Goal: Task Accomplishment & Management: Complete application form

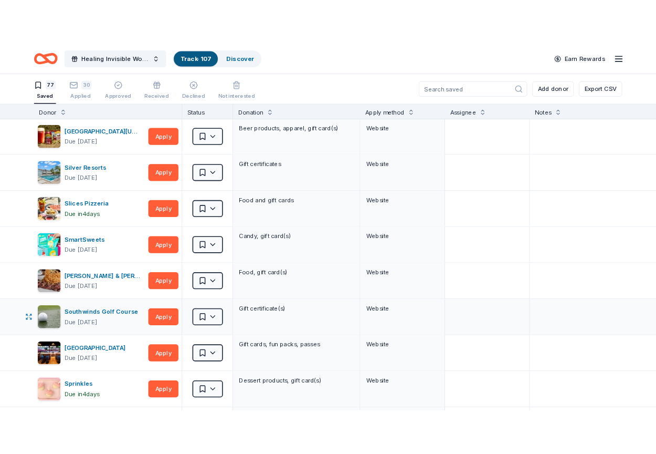
scroll to position [1987, 0]
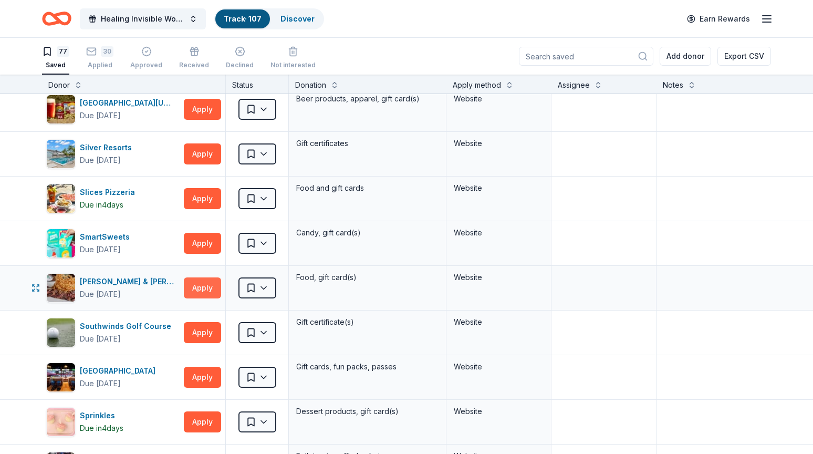
click at [207, 293] on button "Apply" at bounding box center [202, 287] width 37 height 21
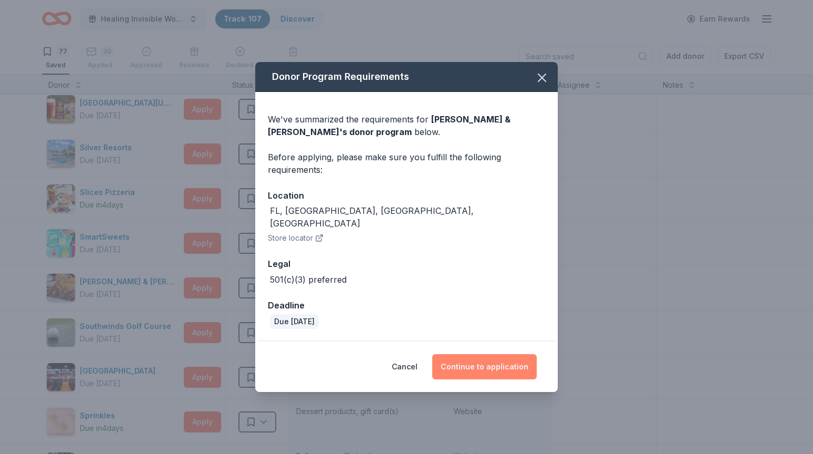
click at [508, 361] on button "Continue to application" at bounding box center [484, 366] width 104 height 25
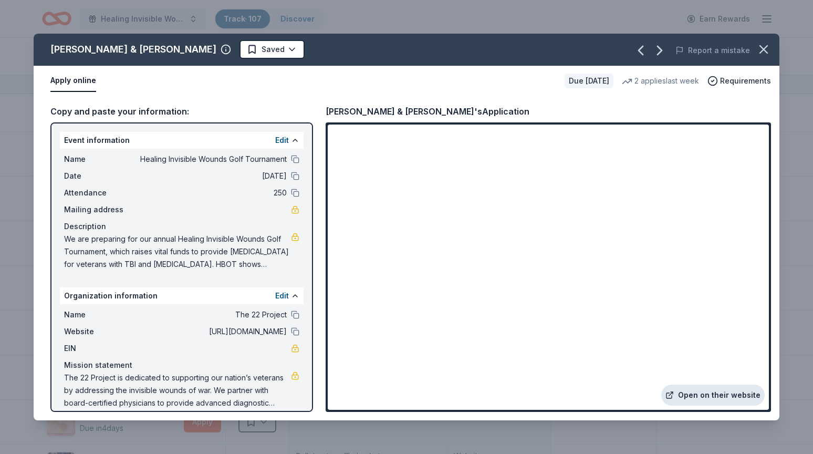
click at [732, 396] on link "Open on their website" at bounding box center [712, 394] width 103 height 21
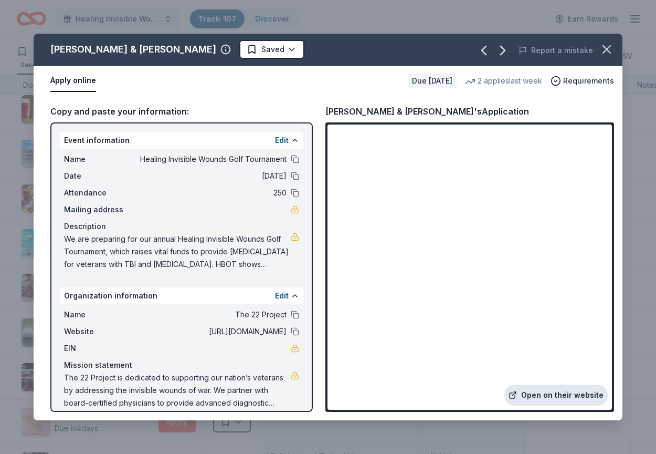
click at [562, 393] on link "Open on their website" at bounding box center [555, 394] width 103 height 21
click at [575, 80] on span "Requirements" at bounding box center [588, 81] width 51 height 13
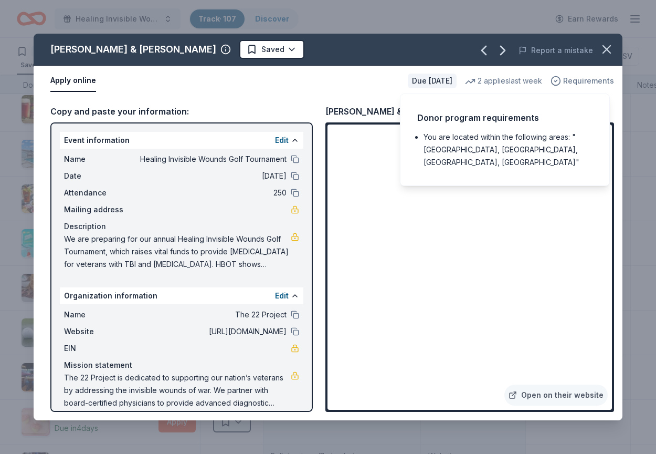
click at [575, 80] on span "Requirements" at bounding box center [588, 81] width 51 height 13
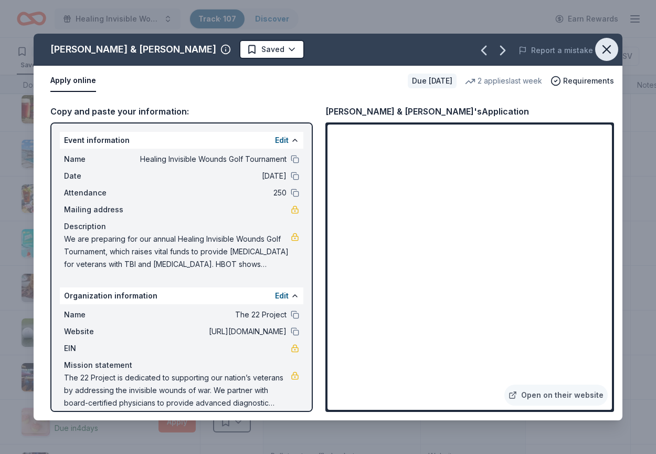
click at [608, 51] on icon "button" at bounding box center [606, 49] width 7 height 7
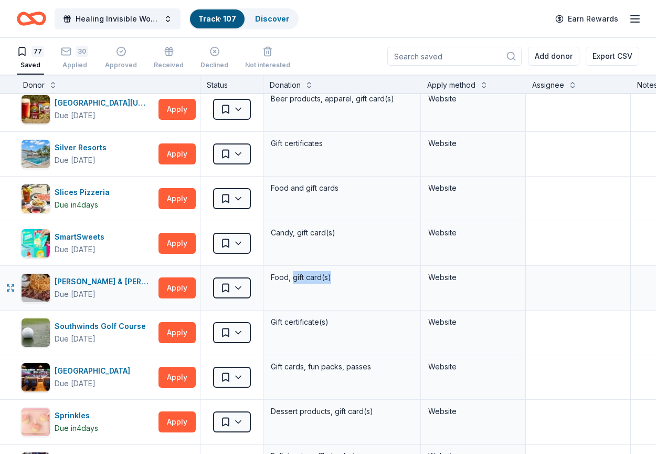
drag, startPoint x: 294, startPoint y: 277, endPoint x: 332, endPoint y: 277, distance: 37.8
click at [332, 277] on div "Food, gift card(s)" at bounding box center [342, 277] width 144 height 15
click at [111, 280] on div "[PERSON_NAME] & [PERSON_NAME]" at bounding box center [105, 281] width 100 height 13
click at [178, 287] on button "Apply" at bounding box center [177, 287] width 37 height 21
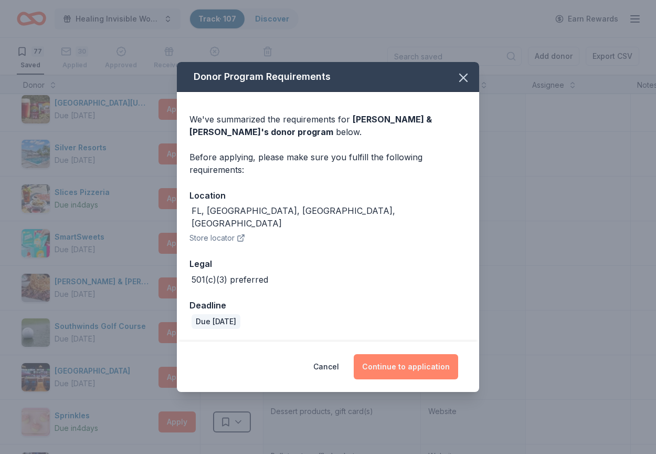
click at [411, 359] on button "Continue to application" at bounding box center [406, 366] width 104 height 25
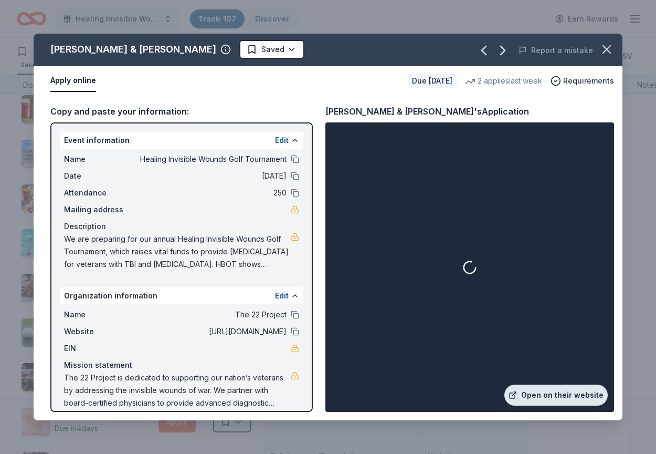
click at [550, 391] on link "Open on their website" at bounding box center [555, 394] width 103 height 21
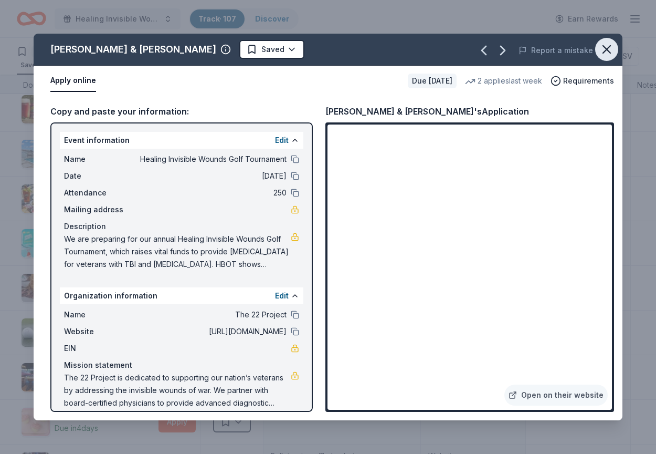
click at [608, 45] on icon "button" at bounding box center [607, 49] width 15 height 15
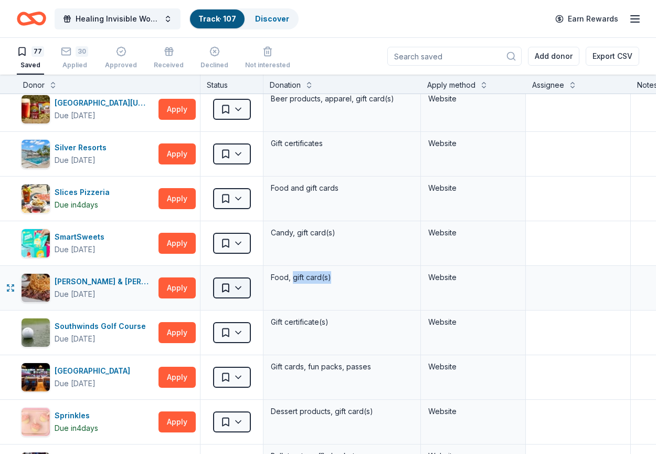
click at [242, 283] on html "Healing Invisible Wounds Golf Tournament Track · 107 Discover Earn Rewards 77 S…" at bounding box center [328, 227] width 656 height 454
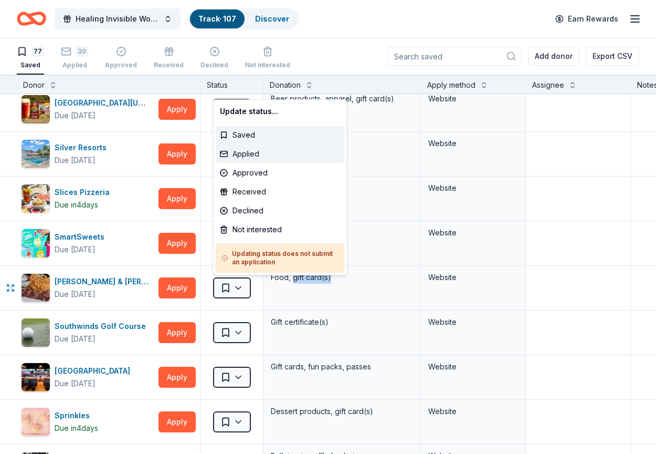
click at [249, 152] on div "Applied" at bounding box center [280, 153] width 129 height 19
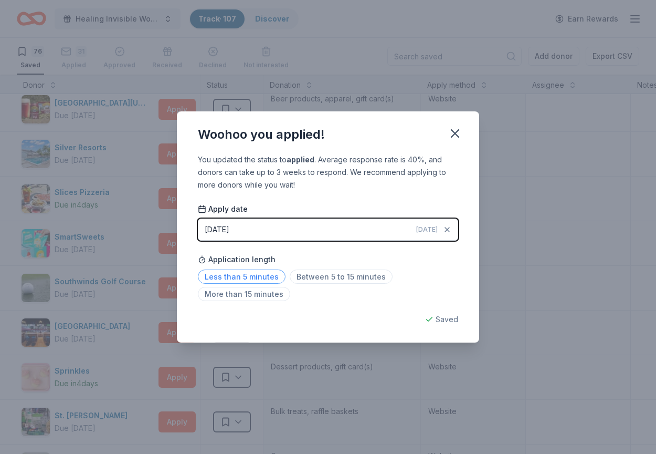
click at [260, 276] on span "Less than 5 minutes" at bounding box center [242, 276] width 88 height 14
click at [456, 134] on icon "button" at bounding box center [454, 133] width 7 height 7
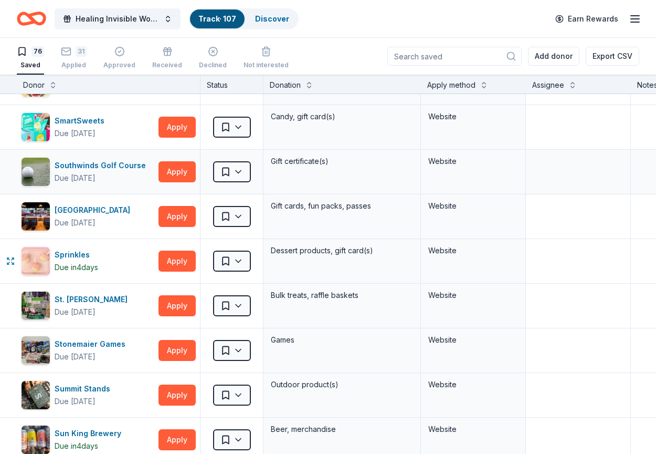
scroll to position [2106, 0]
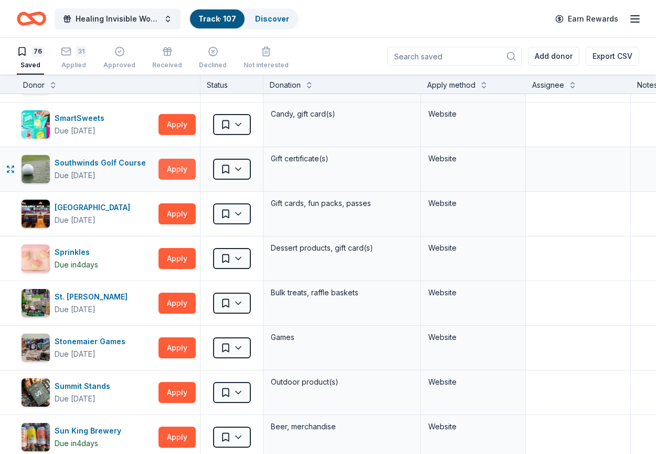
click at [177, 172] on button "Apply" at bounding box center [177, 169] width 37 height 21
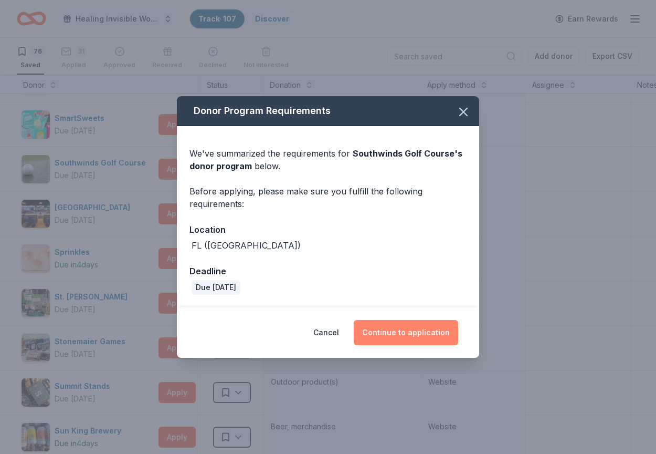
click at [400, 333] on button "Continue to application" at bounding box center [406, 332] width 104 height 25
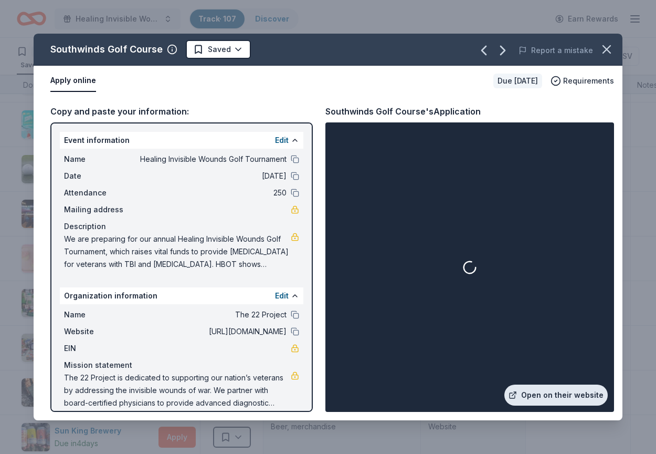
click at [535, 394] on link "Open on their website" at bounding box center [555, 394] width 103 height 21
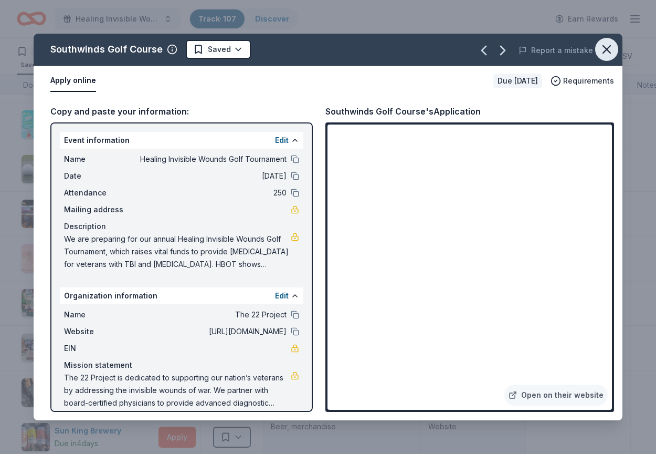
click at [606, 50] on icon "button" at bounding box center [606, 49] width 7 height 7
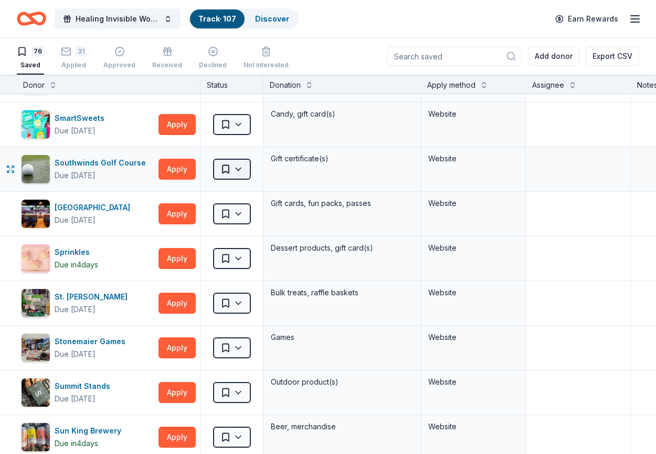
click at [236, 171] on html "Healing Invisible Wounds Golf Tournament Track · 107 Discover Earn Rewards 76 S…" at bounding box center [328, 227] width 656 height 454
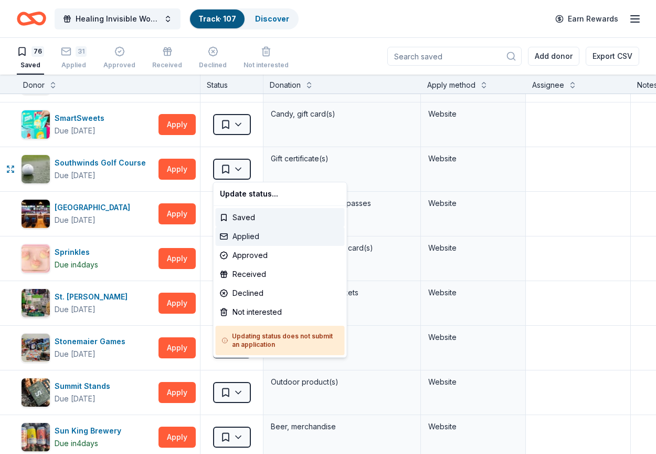
click at [241, 236] on div "Applied" at bounding box center [280, 236] width 129 height 19
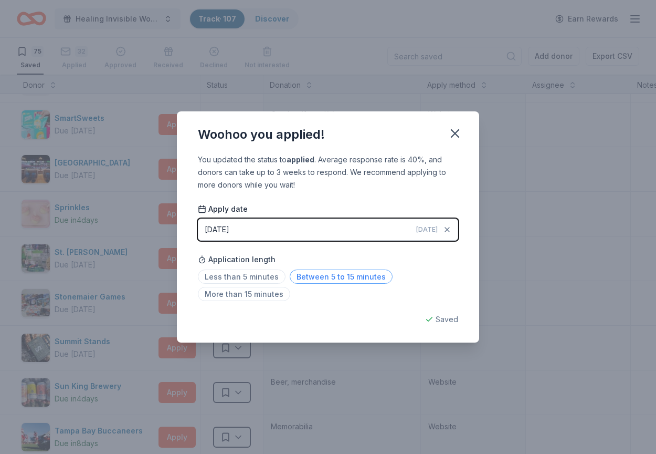
click at [331, 279] on span "Between 5 to 15 minutes" at bounding box center [341, 276] width 103 height 14
click at [453, 135] on icon "button" at bounding box center [454, 133] width 7 height 7
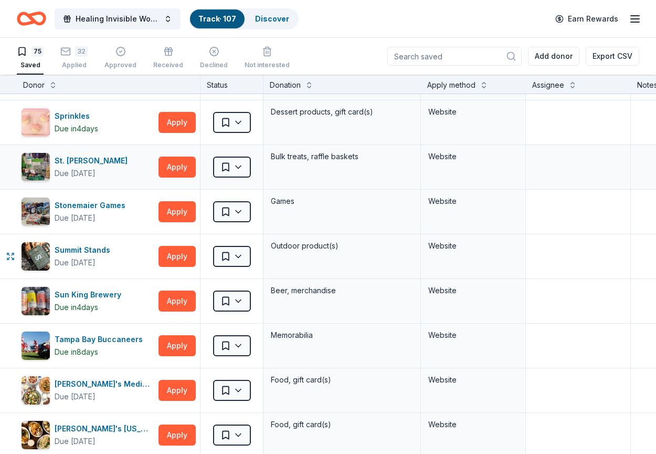
scroll to position [2200, 0]
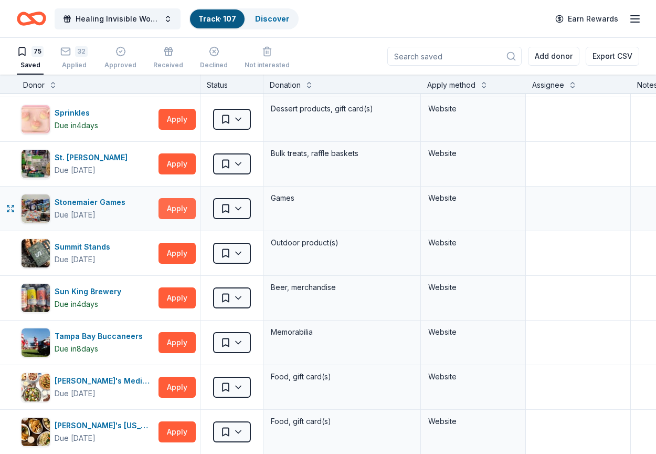
click at [180, 206] on button "Apply" at bounding box center [177, 208] width 37 height 21
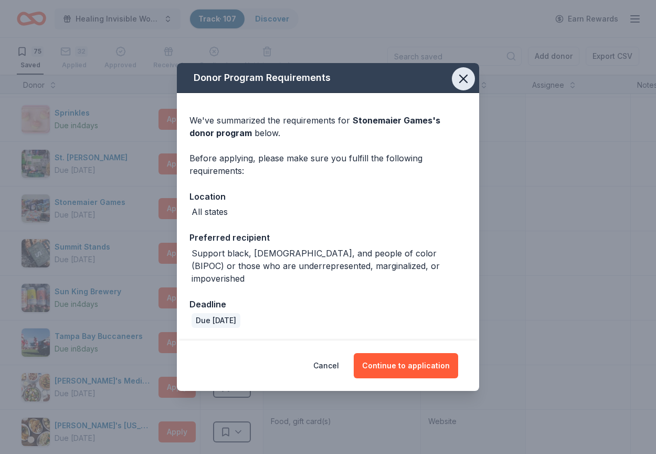
click at [462, 82] on icon "button" at bounding box center [463, 78] width 7 height 7
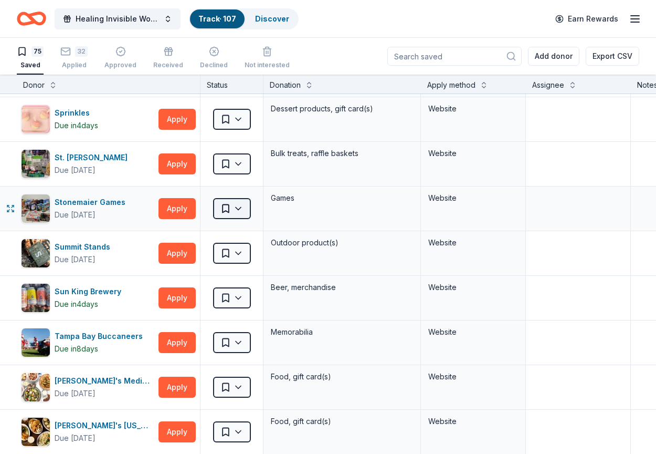
click at [237, 205] on html "Healing Invisible Wounds Golf Tournament Track · 107 Discover Earn Rewards 75 S…" at bounding box center [328, 227] width 656 height 454
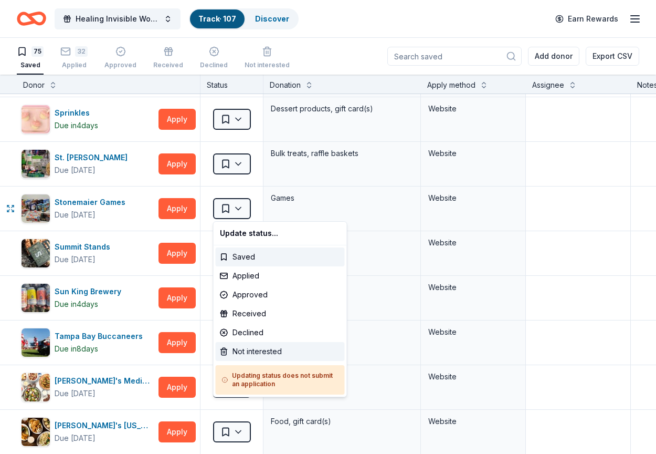
click at [245, 349] on div "Not interested" at bounding box center [280, 351] width 129 height 19
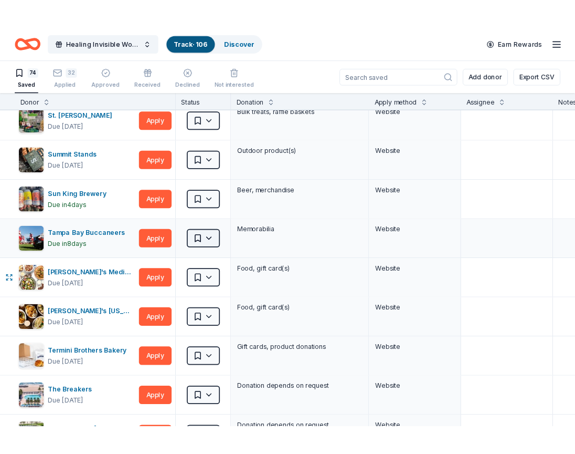
scroll to position [2260, 0]
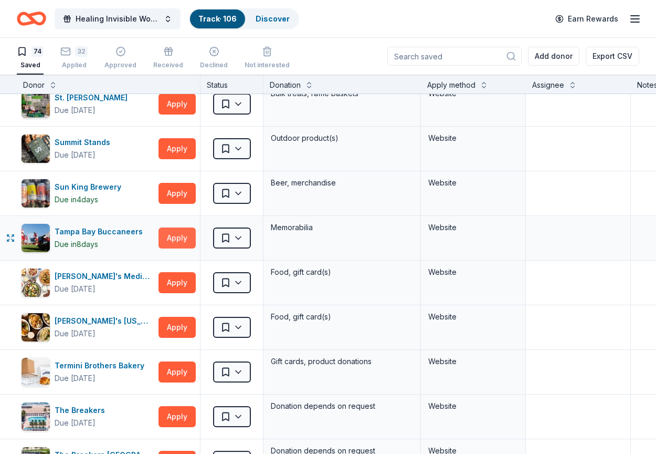
click at [182, 237] on button "Apply" at bounding box center [177, 237] width 37 height 21
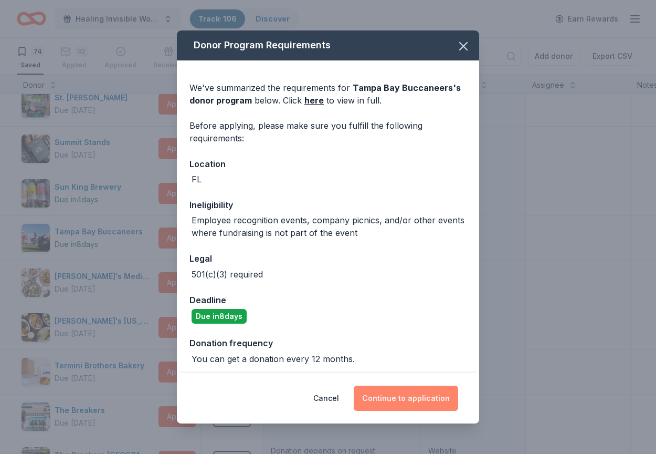
click at [402, 406] on button "Continue to application" at bounding box center [406, 397] width 104 height 25
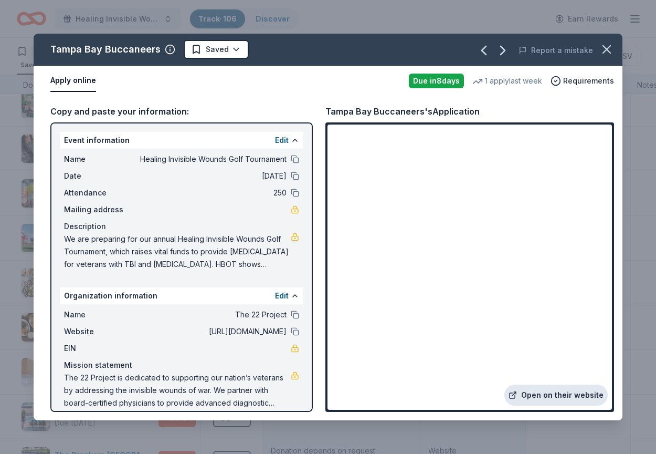
click at [562, 394] on link "Open on their website" at bounding box center [555, 394] width 103 height 21
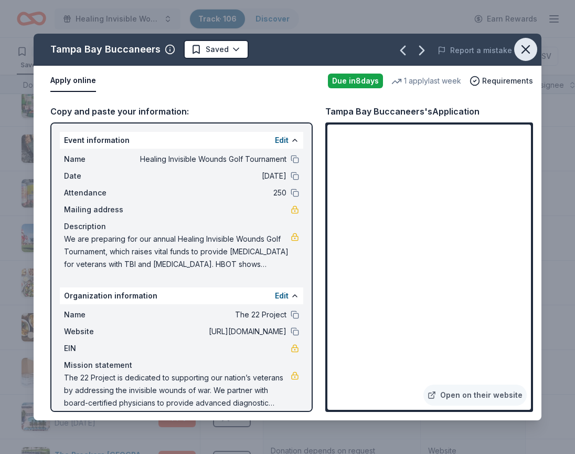
click at [528, 48] on icon "button" at bounding box center [526, 49] width 15 height 15
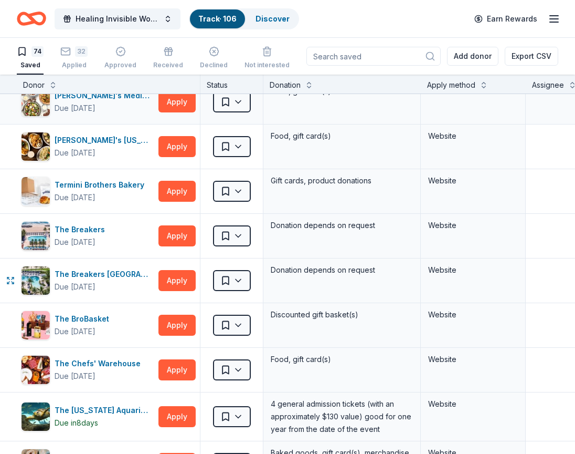
scroll to position [2444, 0]
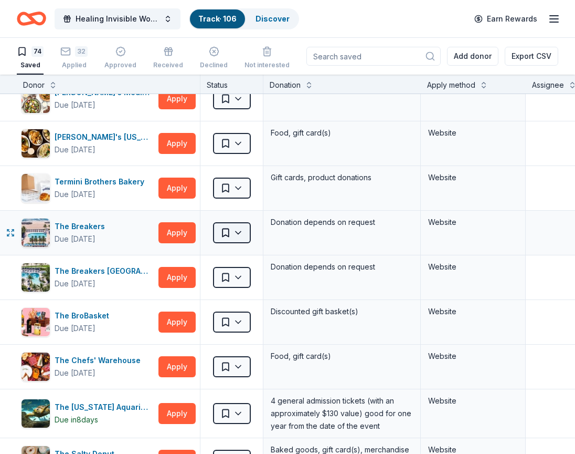
click at [238, 236] on html "Healing Invisible Wounds Golf Tournament Track · 106 Discover Earn Rewards 74 S…" at bounding box center [287, 227] width 575 height 454
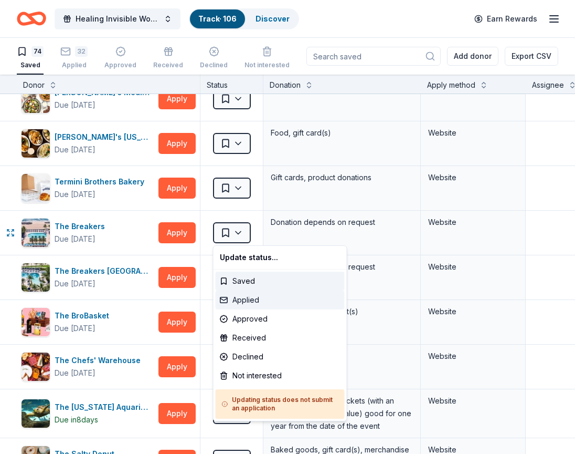
click at [254, 296] on div "Applied" at bounding box center [280, 299] width 129 height 19
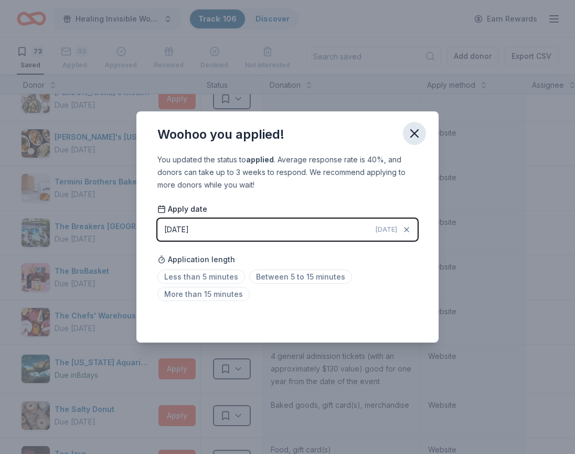
click at [414, 133] on icon "button" at bounding box center [414, 133] width 7 height 7
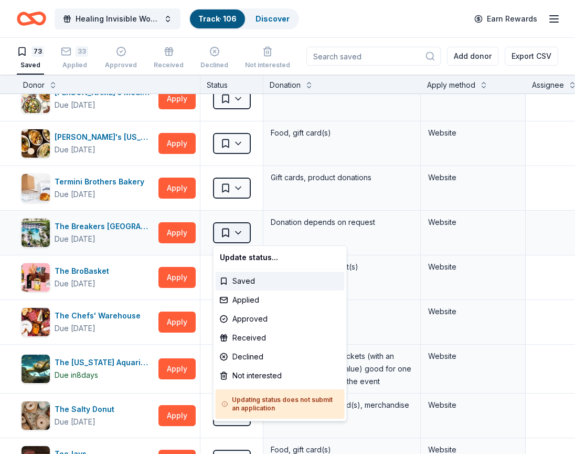
click at [231, 233] on html "Healing Invisible Wounds Golf Tournament Track · 106 Discover Earn Rewards 73 S…" at bounding box center [287, 227] width 575 height 454
click at [247, 297] on div "Applied" at bounding box center [280, 299] width 129 height 19
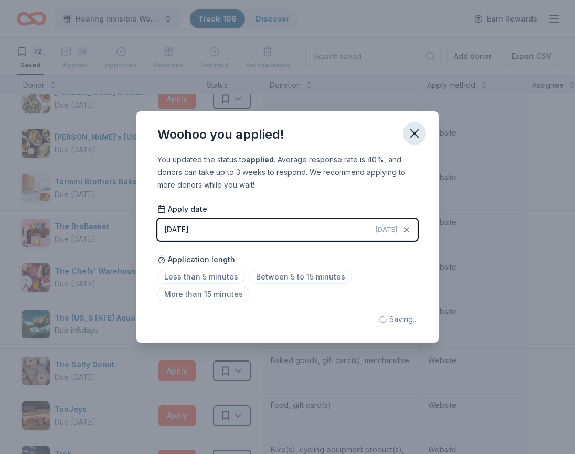
click at [414, 129] on icon "button" at bounding box center [414, 133] width 15 height 15
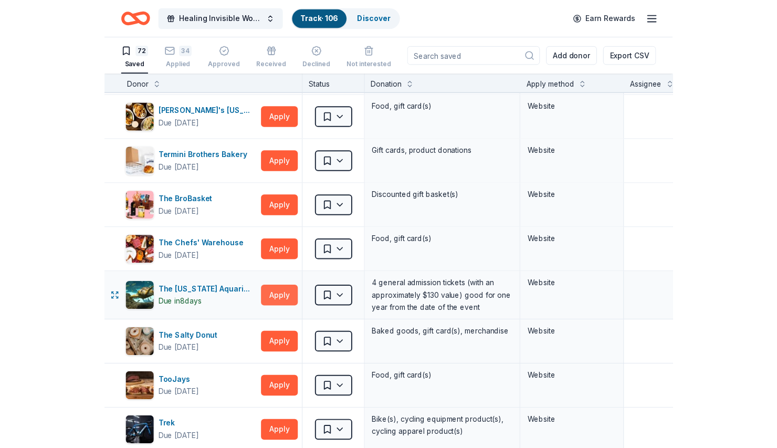
scroll to position [2474, 0]
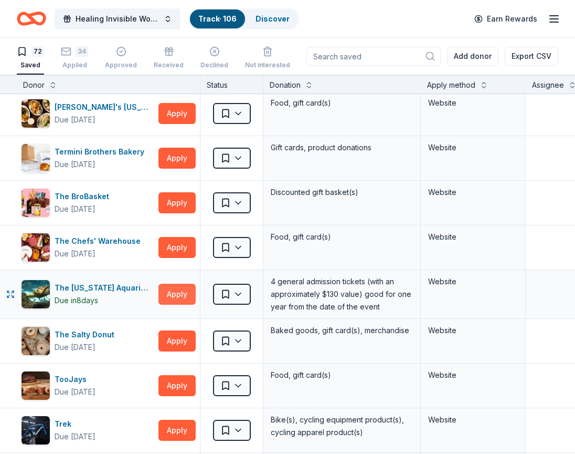
click at [177, 296] on button "Apply" at bounding box center [177, 293] width 37 height 21
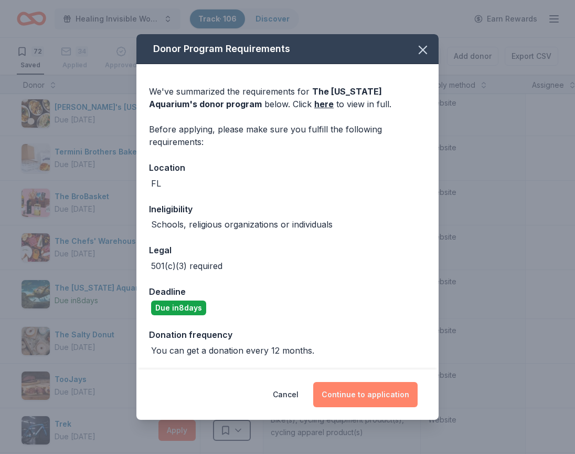
click at [369, 401] on button "Continue to application" at bounding box center [365, 394] width 104 height 25
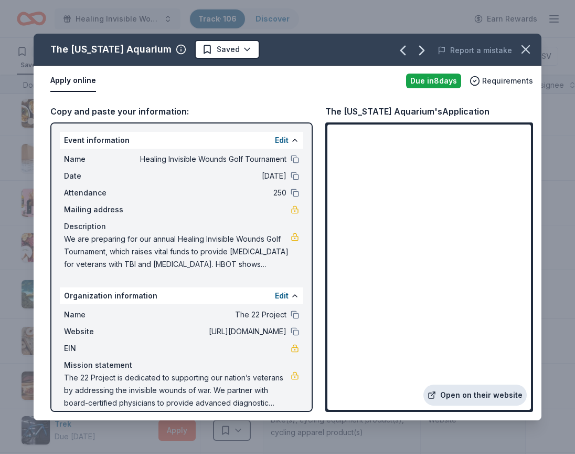
click at [463, 393] on link "Open on their website" at bounding box center [475, 394] width 103 height 21
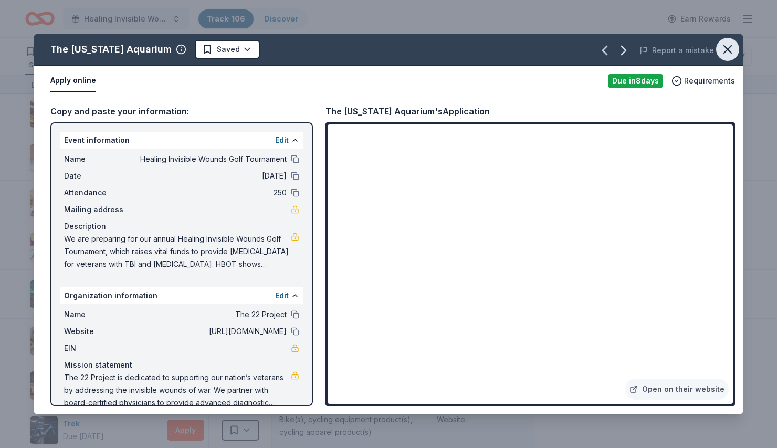
click at [721, 57] on button "button" at bounding box center [727, 49] width 23 height 23
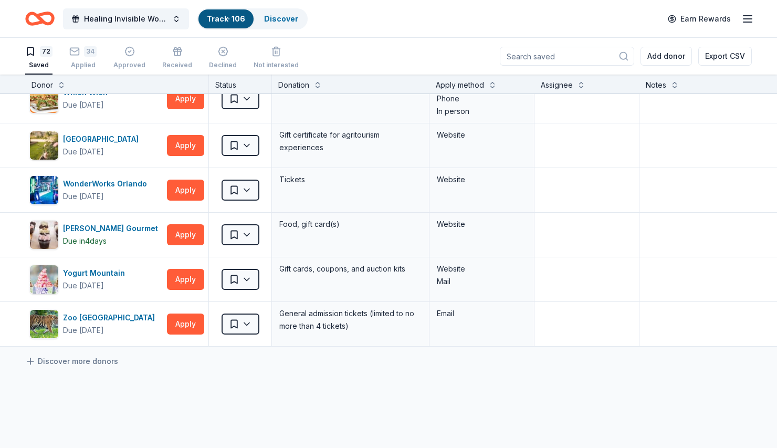
scroll to position [2993, 0]
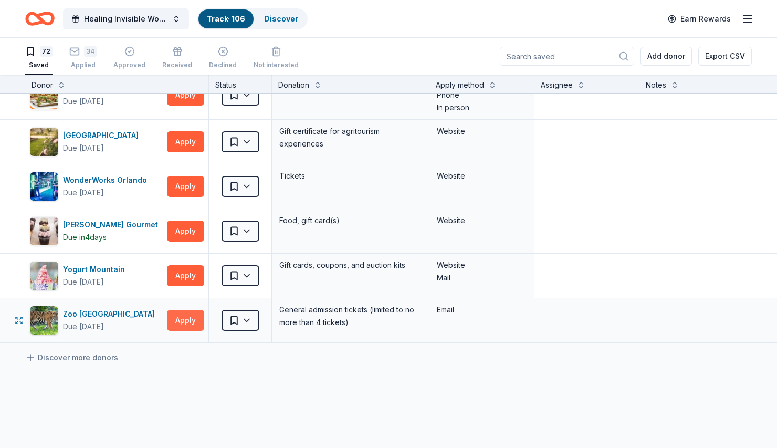
click at [179, 318] on button "Apply" at bounding box center [185, 320] width 37 height 21
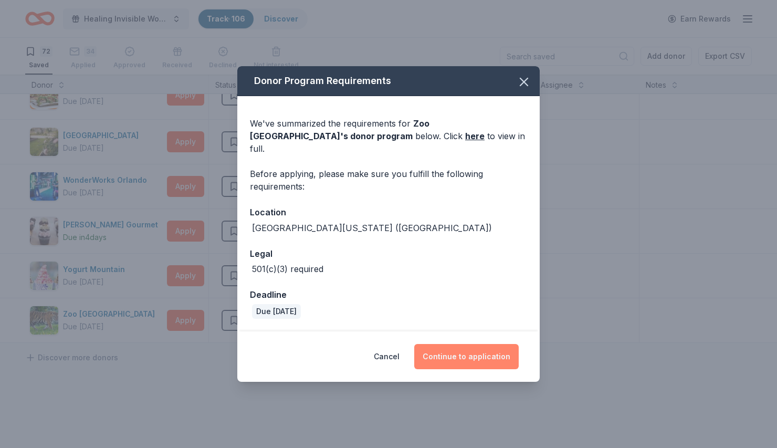
click at [480, 352] on button "Continue to application" at bounding box center [466, 356] width 104 height 25
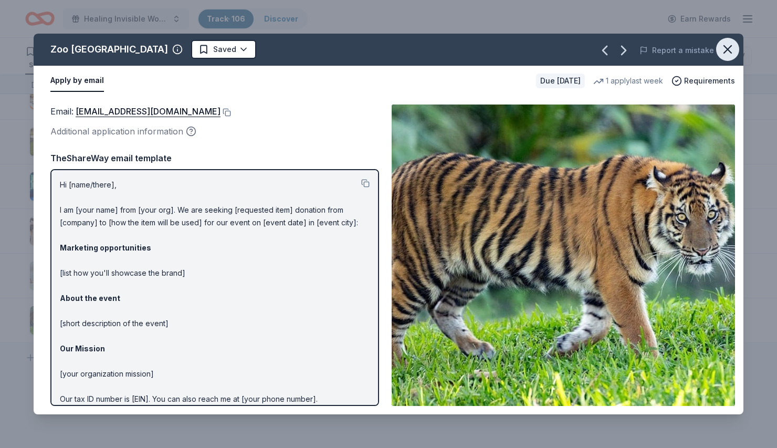
click at [728, 49] on icon "button" at bounding box center [727, 49] width 7 height 7
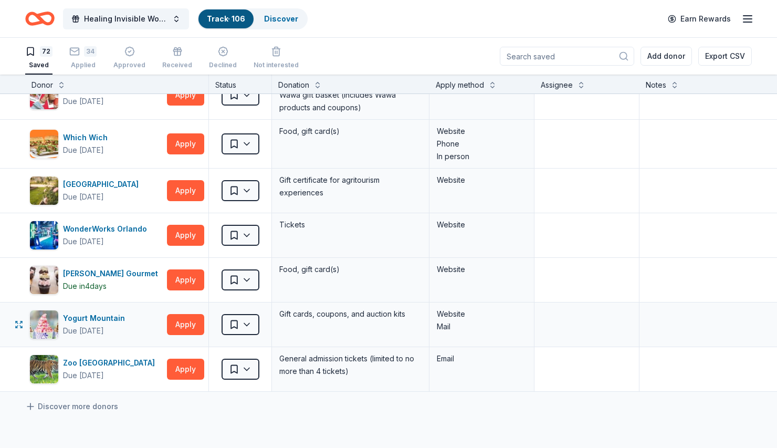
scroll to position [2938, 0]
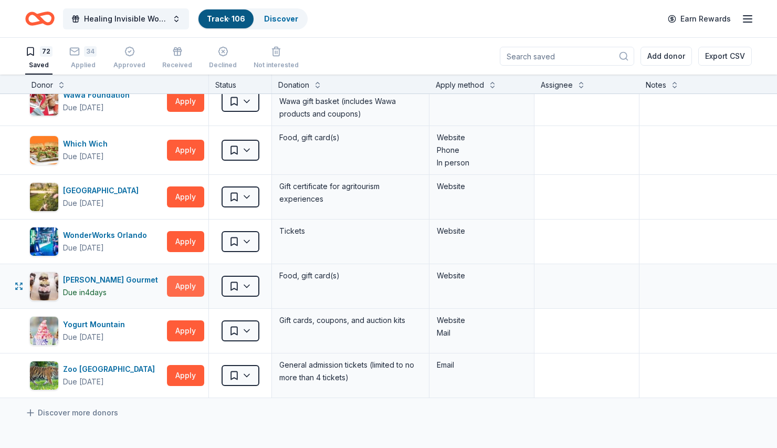
click at [186, 285] on button "Apply" at bounding box center [185, 286] width 37 height 21
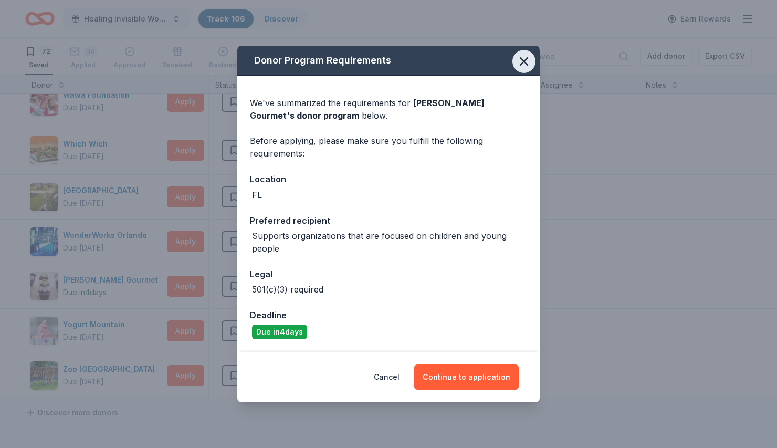
click at [525, 60] on icon "button" at bounding box center [523, 61] width 7 height 7
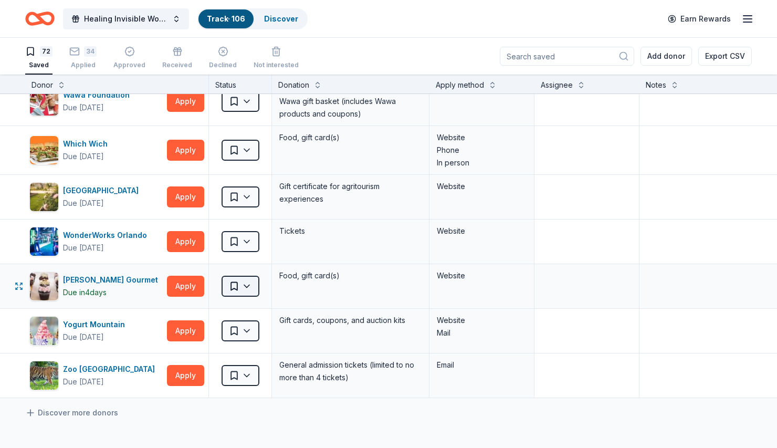
click at [248, 290] on html "Healing Invisible Wounds Golf Tournament Track · 106 Discover Earn Rewards 72 S…" at bounding box center [388, 224] width 777 height 448
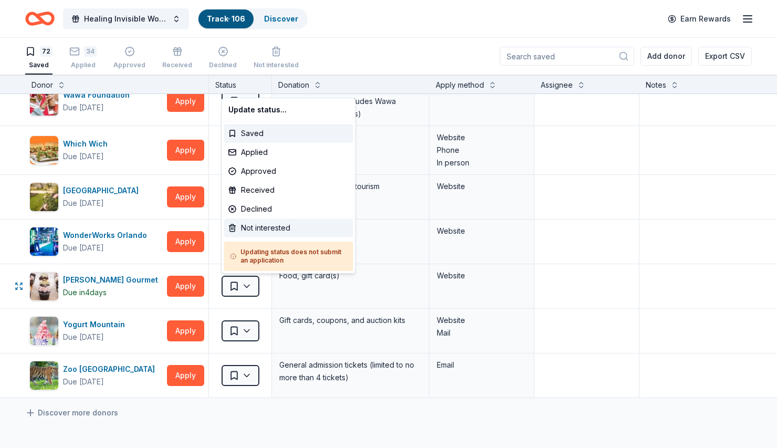
click at [269, 228] on div "Not interested" at bounding box center [288, 227] width 129 height 19
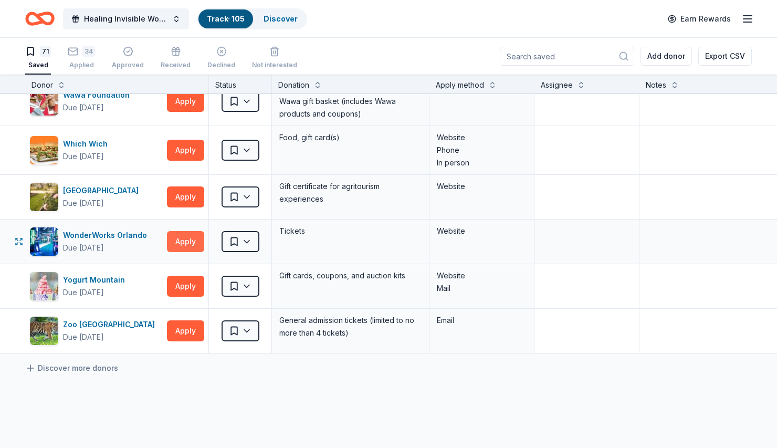
click at [184, 240] on button "Apply" at bounding box center [185, 241] width 37 height 21
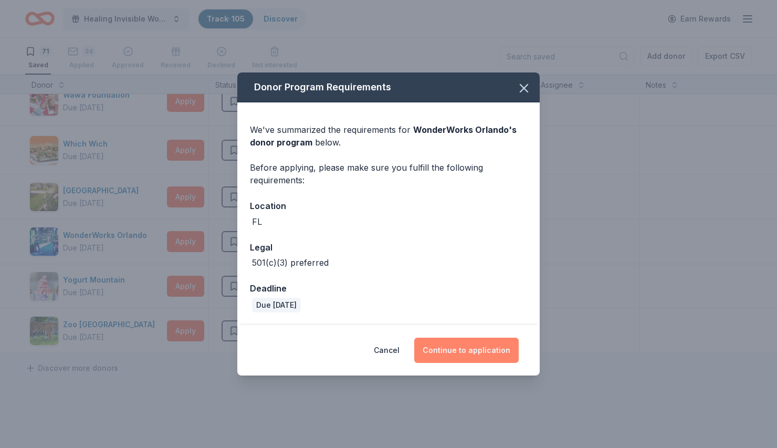
click at [479, 349] on button "Continue to application" at bounding box center [466, 350] width 104 height 25
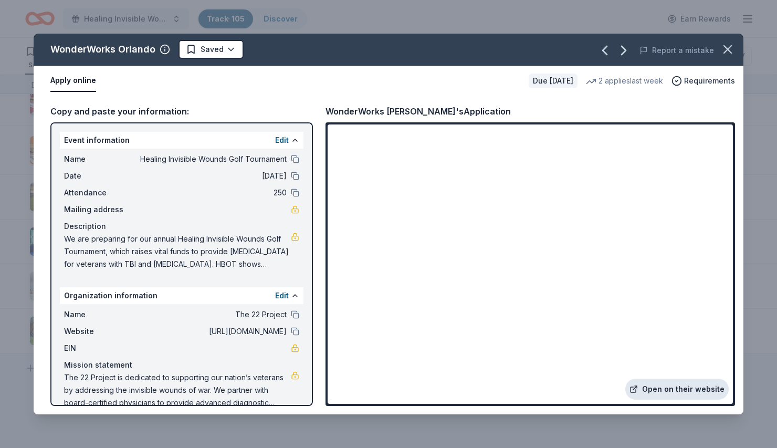
click at [673, 392] on link "Open on their website" at bounding box center [676, 388] width 103 height 21
click at [734, 46] on icon "button" at bounding box center [727, 49] width 15 height 15
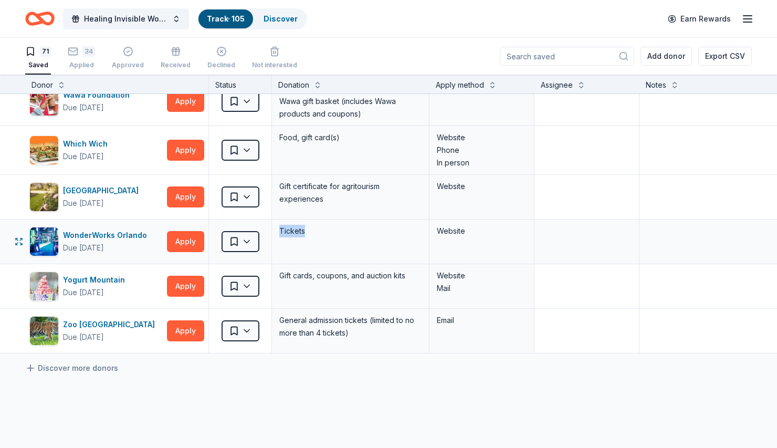
drag, startPoint x: 276, startPoint y: 229, endPoint x: 326, endPoint y: 228, distance: 49.9
click at [326, 229] on div "Tickets" at bounding box center [350, 241] width 157 height 44
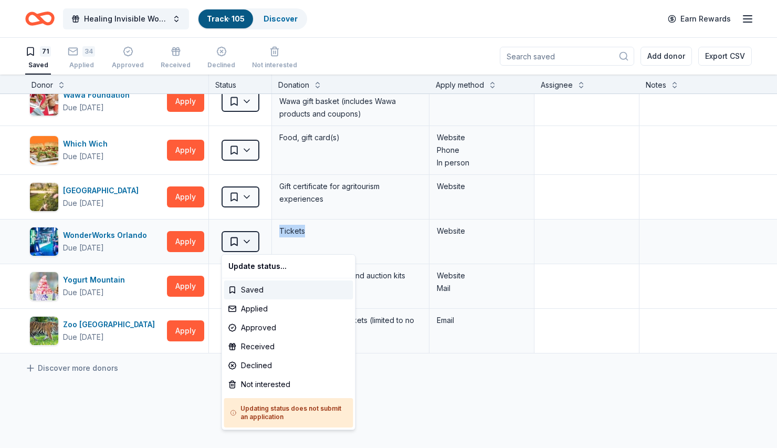
click at [249, 241] on html "Healing Invisible Wounds Golf Tournament Track · 105 Discover Earn Rewards 71 S…" at bounding box center [388, 224] width 777 height 448
click at [253, 308] on div "Applied" at bounding box center [288, 308] width 129 height 19
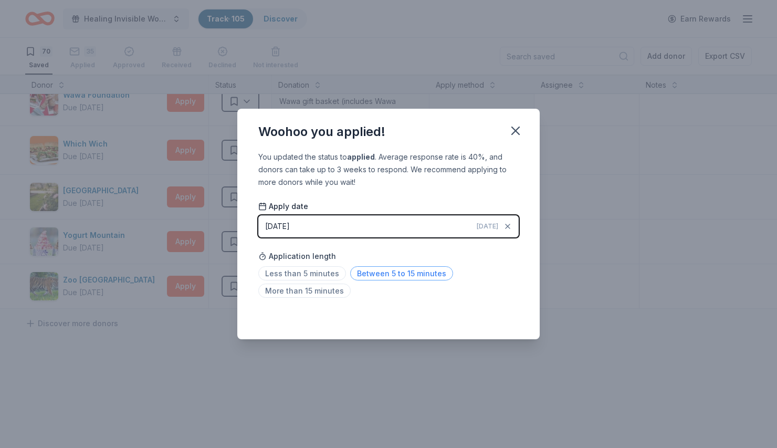
click at [394, 269] on span "Between 5 to 15 minutes" at bounding box center [401, 273] width 103 height 14
click at [513, 132] on icon "button" at bounding box center [515, 130] width 7 height 7
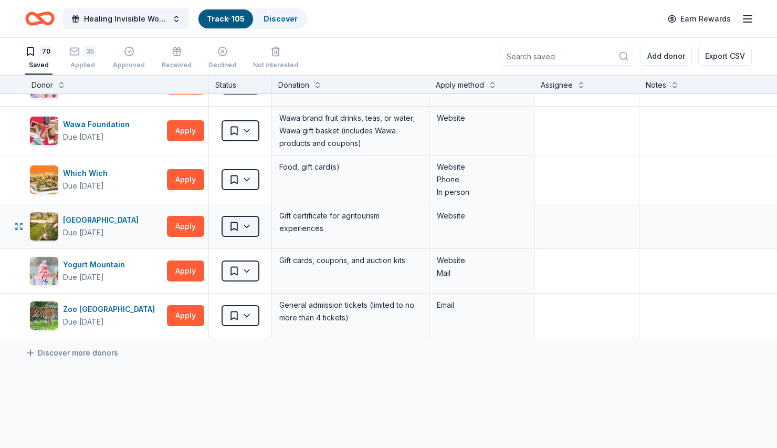
scroll to position [2908, 0]
click at [180, 239] on div "[GEOGRAPHIC_DATA] Due [DATE] Apply" at bounding box center [116, 227] width 183 height 44
click at [183, 227] on button "Apply" at bounding box center [185, 226] width 37 height 21
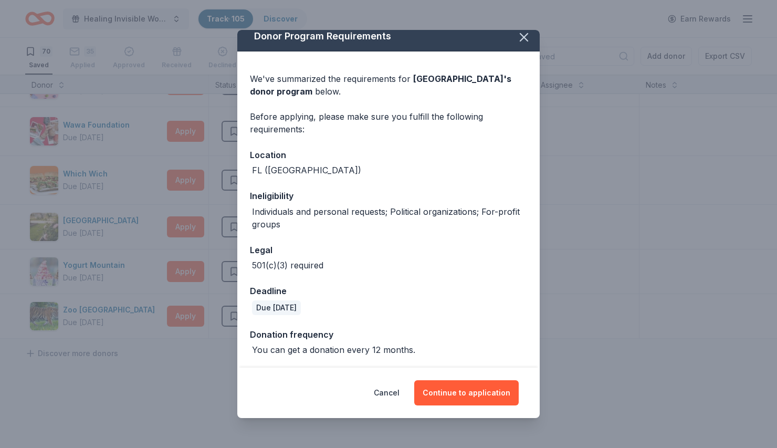
scroll to position [9, 0]
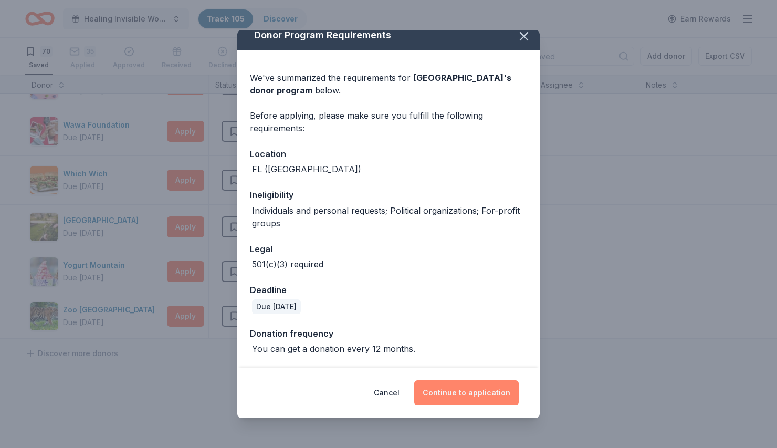
click at [455, 388] on button "Continue to application" at bounding box center [466, 392] width 104 height 25
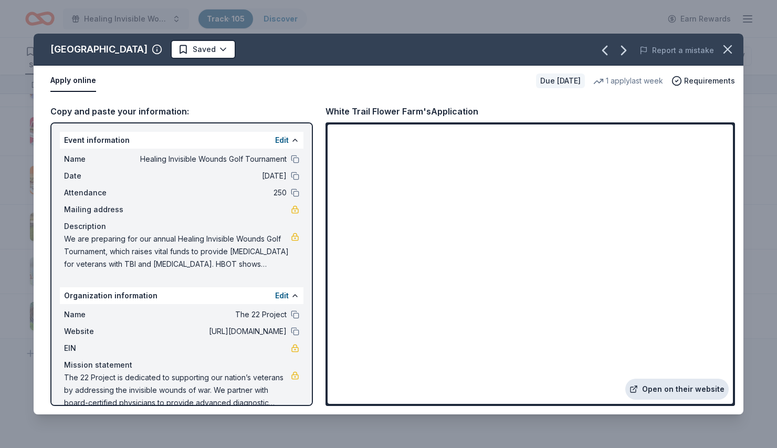
click at [696, 390] on link "Open on their website" at bounding box center [676, 388] width 103 height 21
click at [729, 46] on icon "button" at bounding box center [727, 49] width 7 height 7
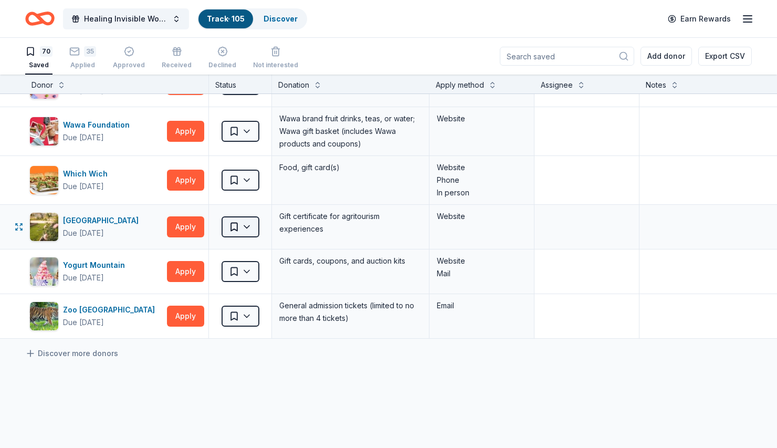
click at [244, 227] on html "Healing Invisible Wounds Golf Tournament Track · 105 Discover Earn Rewards 70 S…" at bounding box center [388, 224] width 777 height 448
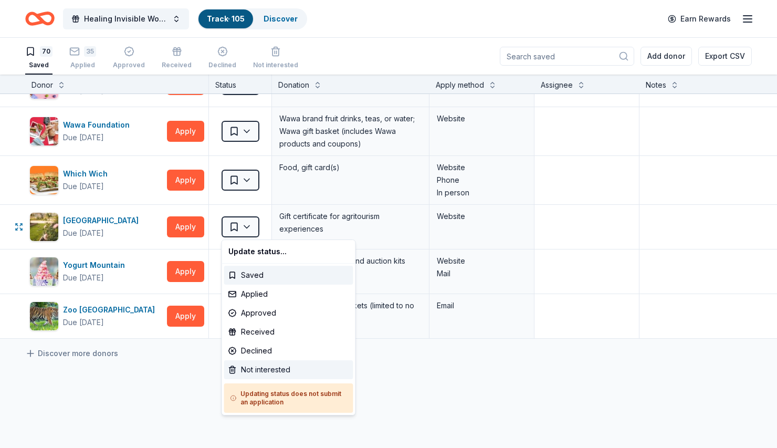
click at [257, 368] on div "Not interested" at bounding box center [288, 369] width 129 height 19
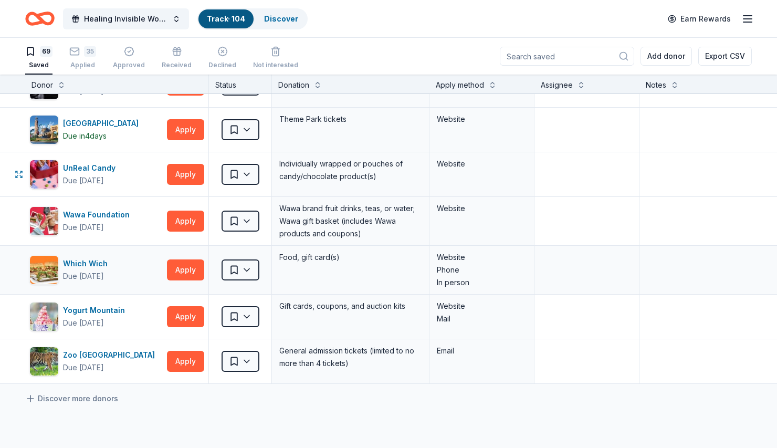
scroll to position [2820, 0]
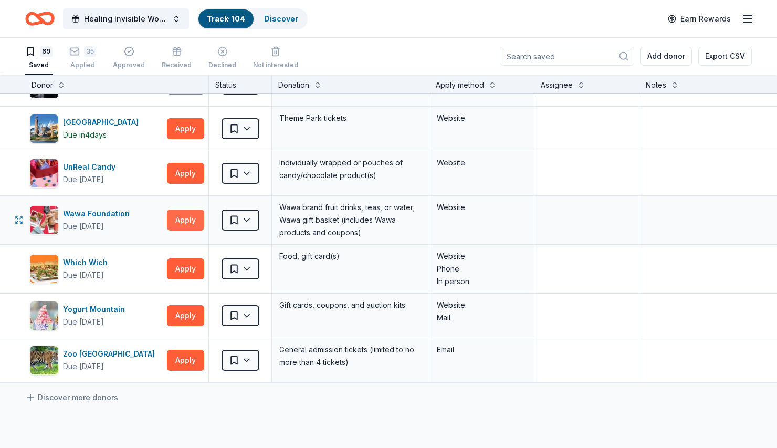
click at [190, 221] on button "Apply" at bounding box center [185, 219] width 37 height 21
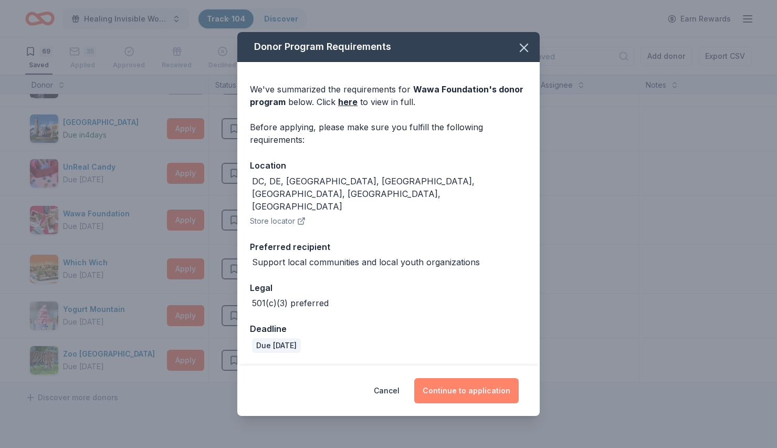
click at [470, 381] on button "Continue to application" at bounding box center [466, 390] width 104 height 25
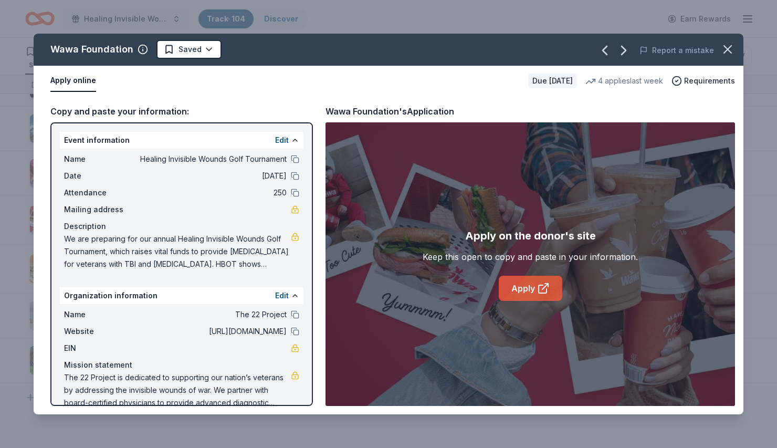
click at [546, 284] on icon at bounding box center [545, 286] width 6 height 6
click at [727, 45] on icon "button" at bounding box center [727, 49] width 15 height 15
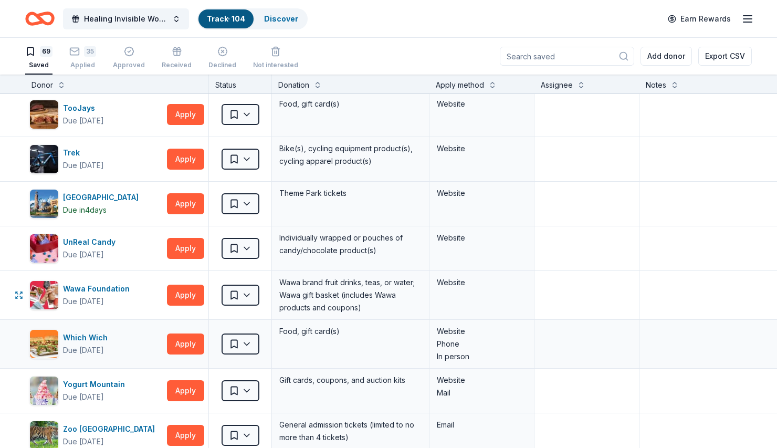
scroll to position [2743, 0]
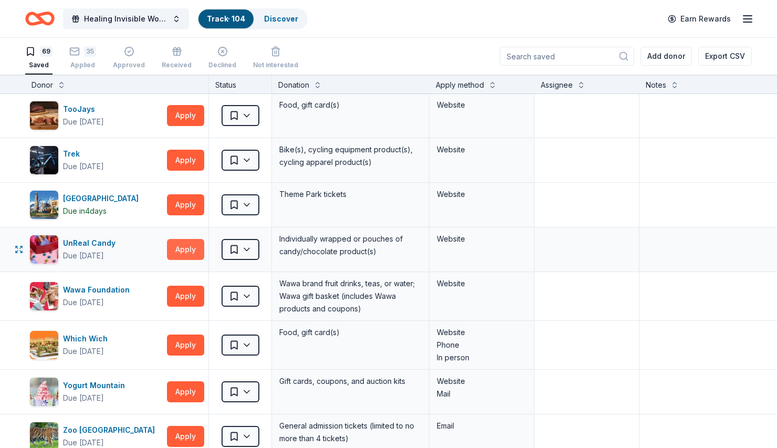
click at [186, 249] on button "Apply" at bounding box center [185, 249] width 37 height 21
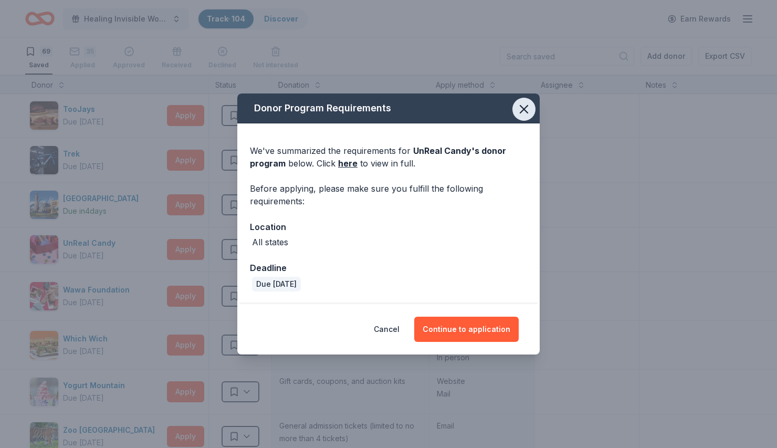
click at [531, 108] on button "button" at bounding box center [523, 109] width 23 height 23
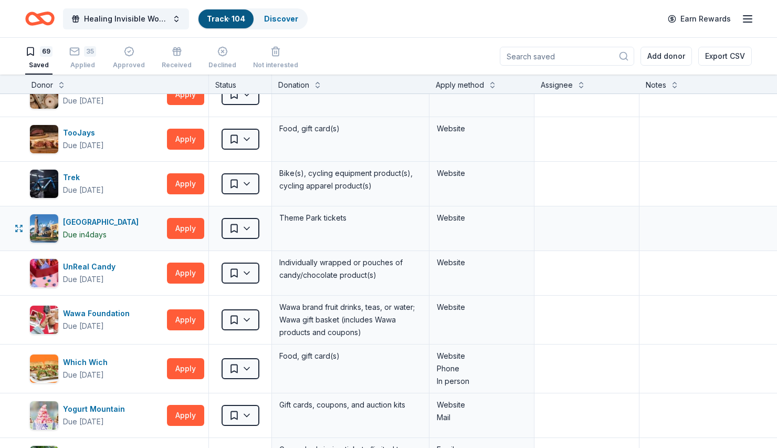
scroll to position [2717, 0]
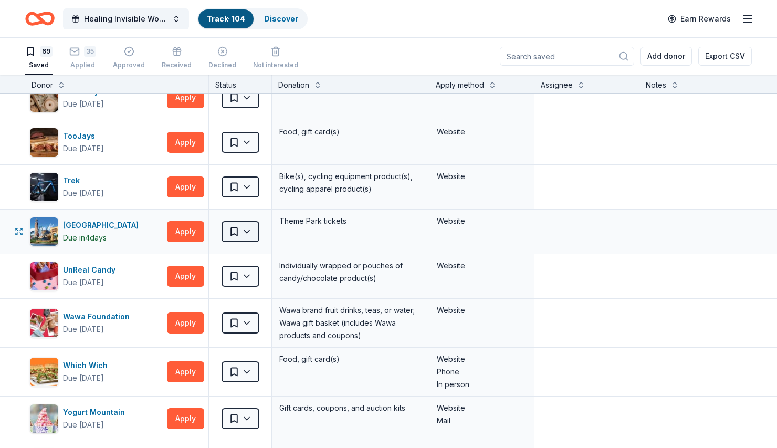
click at [242, 229] on html "Healing Invisible Wounds Golf Tournament Track · 104 Discover Earn Rewards 69 S…" at bounding box center [388, 224] width 777 height 448
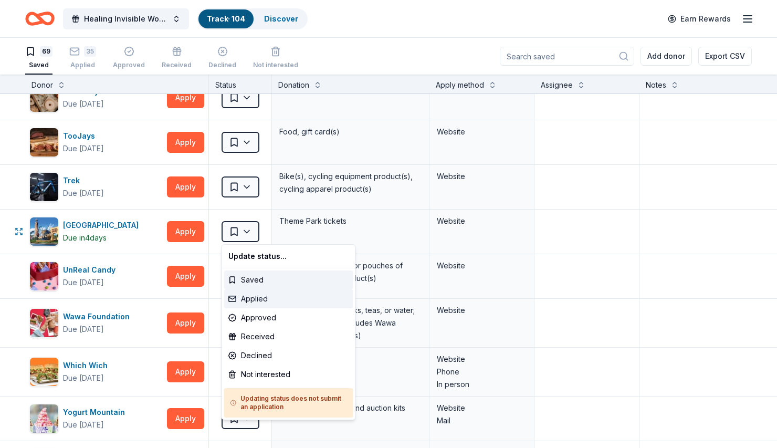
click at [244, 300] on div "Applied" at bounding box center [288, 298] width 129 height 19
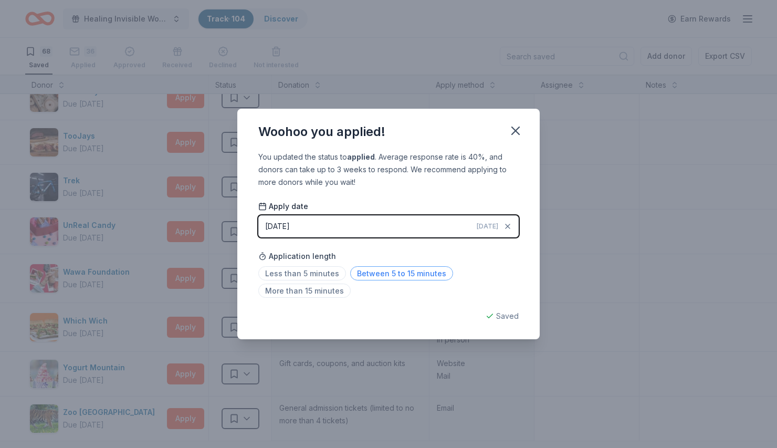
click at [377, 275] on span "Between 5 to 15 minutes" at bounding box center [401, 273] width 103 height 14
click at [513, 130] on icon "button" at bounding box center [515, 130] width 15 height 15
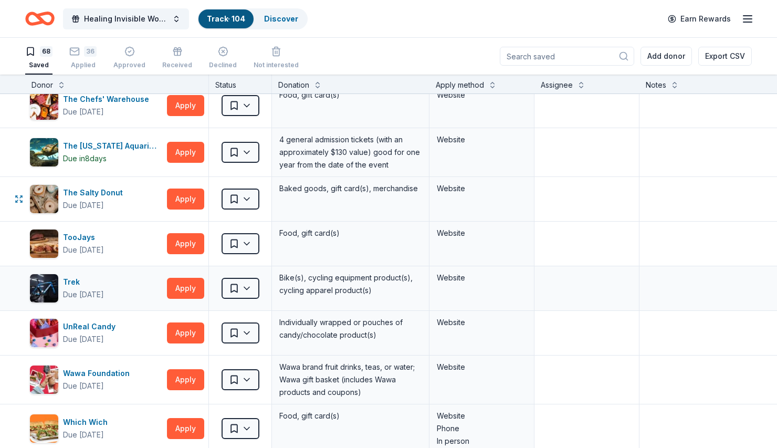
scroll to position [2615, 0]
click at [185, 245] on button "Apply" at bounding box center [185, 244] width 37 height 21
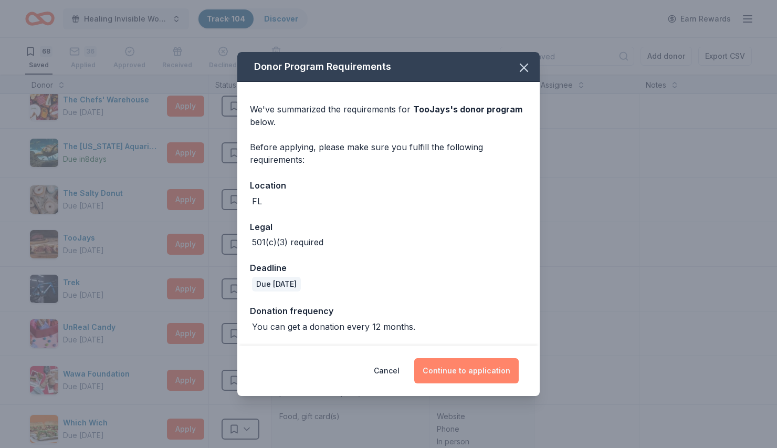
click at [457, 369] on button "Continue to application" at bounding box center [466, 370] width 104 height 25
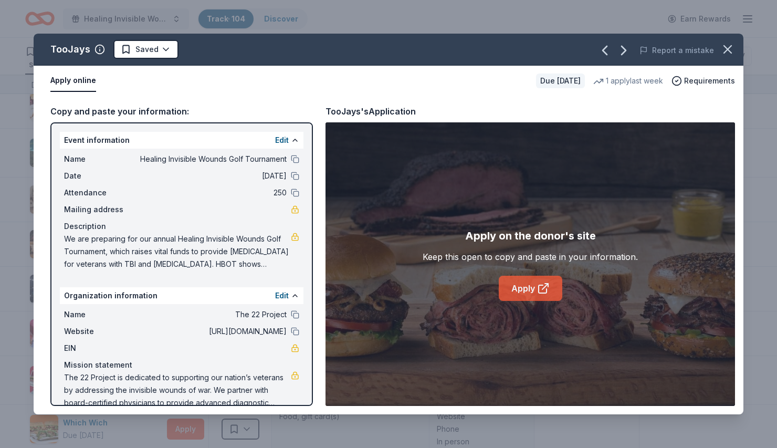
click at [527, 295] on link "Apply" at bounding box center [531, 288] width 64 height 25
click at [725, 47] on icon "button" at bounding box center [727, 49] width 7 height 7
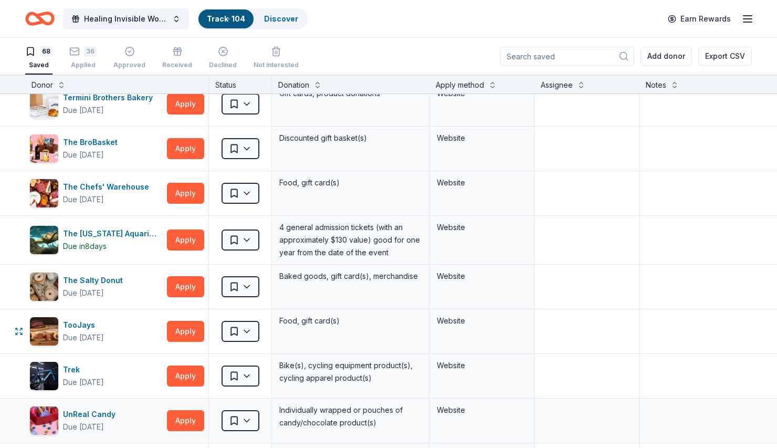
scroll to position [2524, 0]
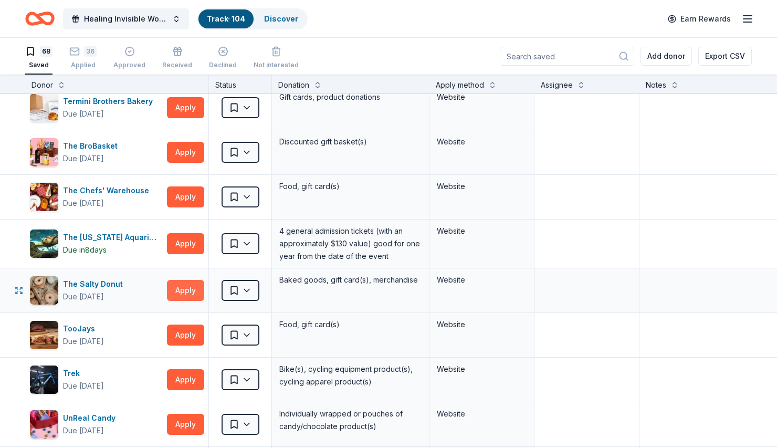
click at [192, 290] on button "Apply" at bounding box center [185, 290] width 37 height 21
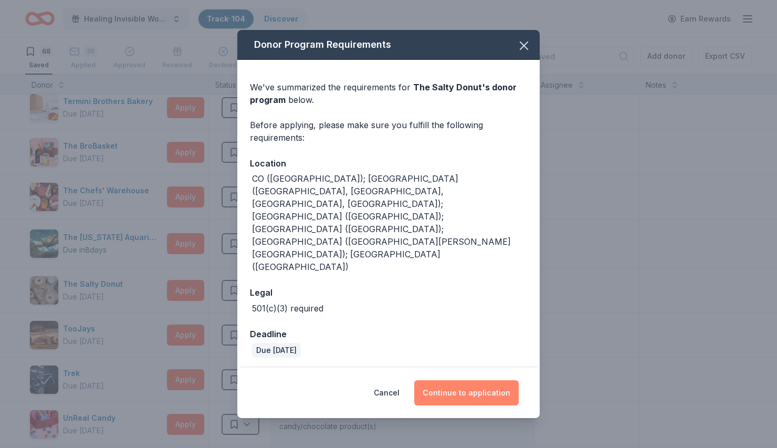
click at [467, 380] on button "Continue to application" at bounding box center [466, 392] width 104 height 25
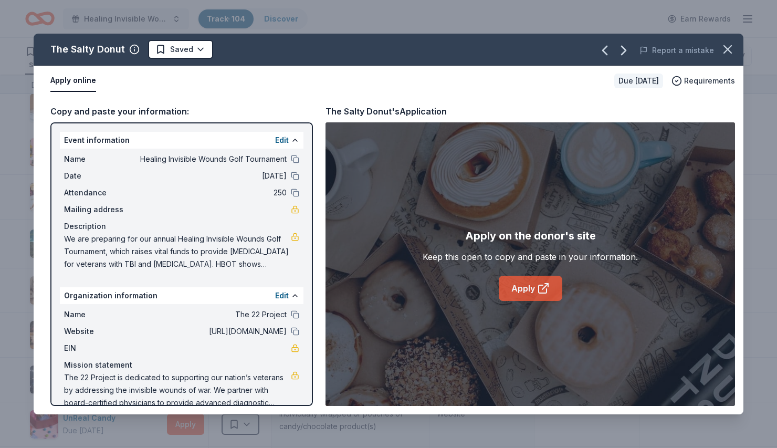
click at [524, 291] on link "Apply" at bounding box center [531, 288] width 64 height 25
click at [542, 285] on icon at bounding box center [543, 289] width 8 height 8
click at [719, 52] on button "button" at bounding box center [727, 49] width 23 height 23
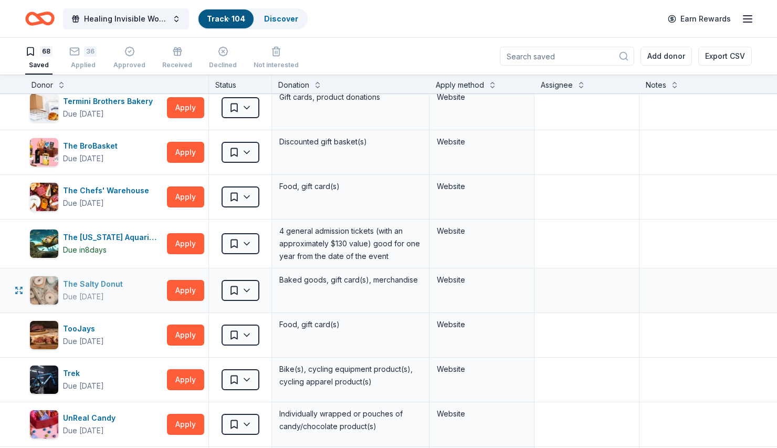
click at [115, 280] on div "The Salty Donut" at bounding box center [95, 284] width 64 height 13
click at [247, 286] on html "Healing Invisible Wounds Golf Tournament Track · 104 Discover Earn Rewards 68 S…" at bounding box center [388, 224] width 777 height 448
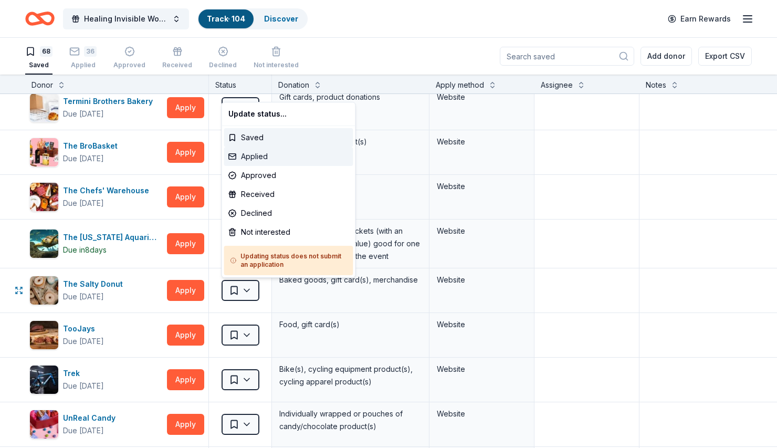
click at [256, 154] on div "Applied" at bounding box center [288, 156] width 129 height 19
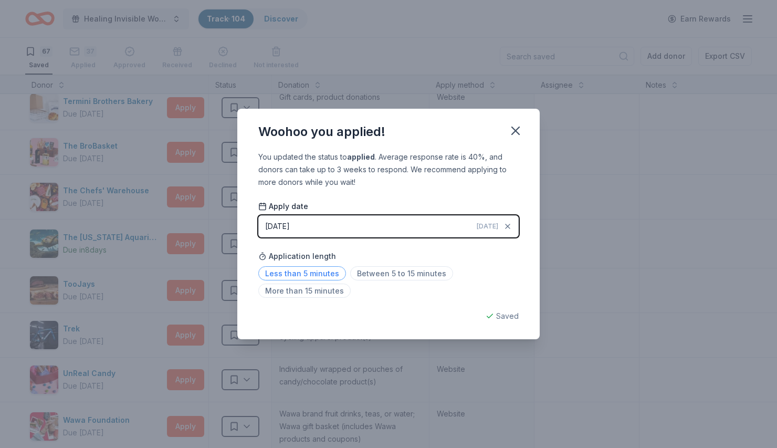
click at [323, 271] on span "Less than 5 minutes" at bounding box center [302, 273] width 88 height 14
click at [514, 132] on icon "button" at bounding box center [515, 130] width 7 height 7
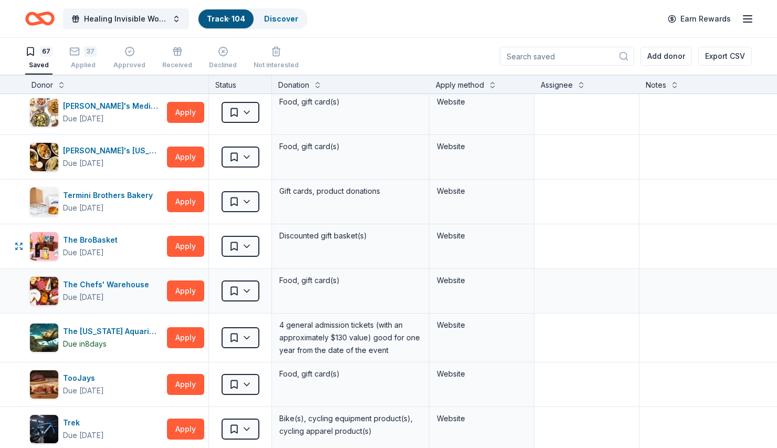
scroll to position [2423, 0]
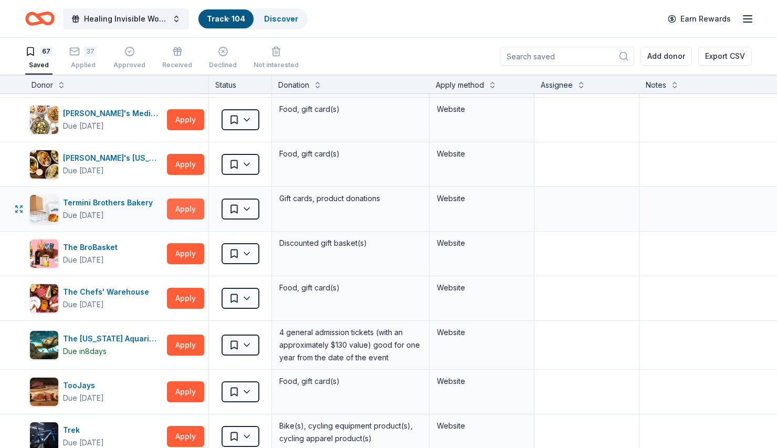
click at [191, 207] on button "Apply" at bounding box center [185, 208] width 37 height 21
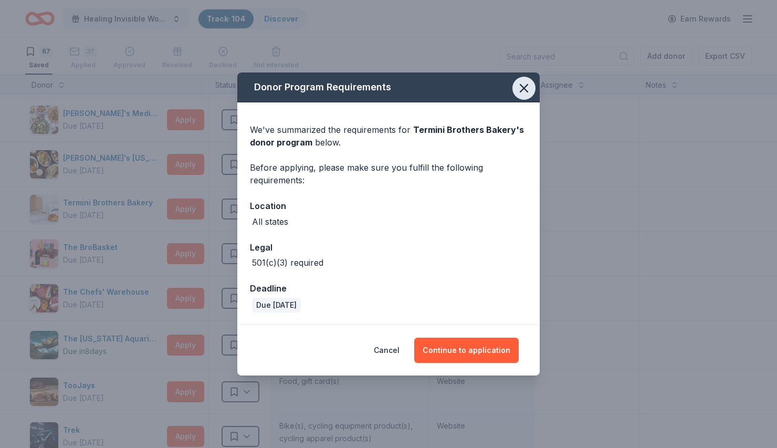
click at [522, 83] on icon "button" at bounding box center [524, 88] width 15 height 15
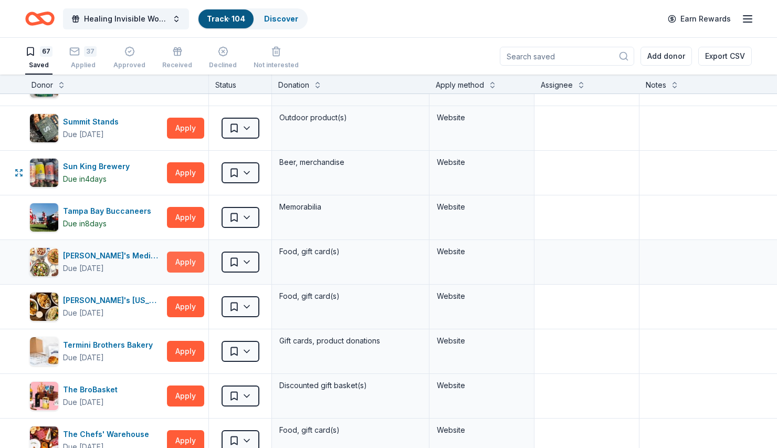
scroll to position [2246, 0]
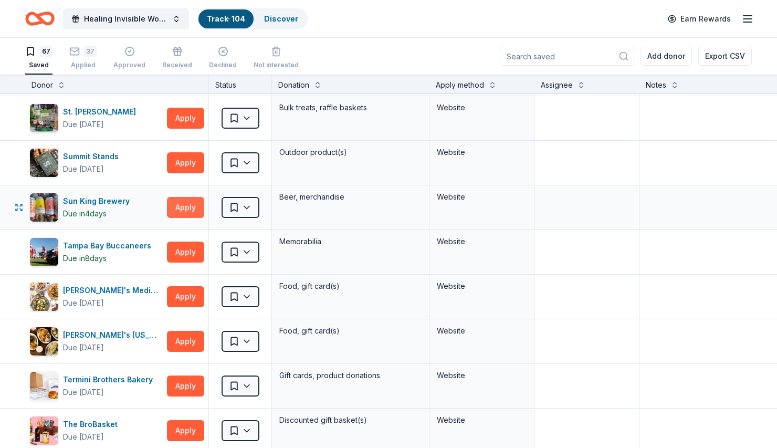
click at [187, 204] on button "Apply" at bounding box center [185, 207] width 37 height 21
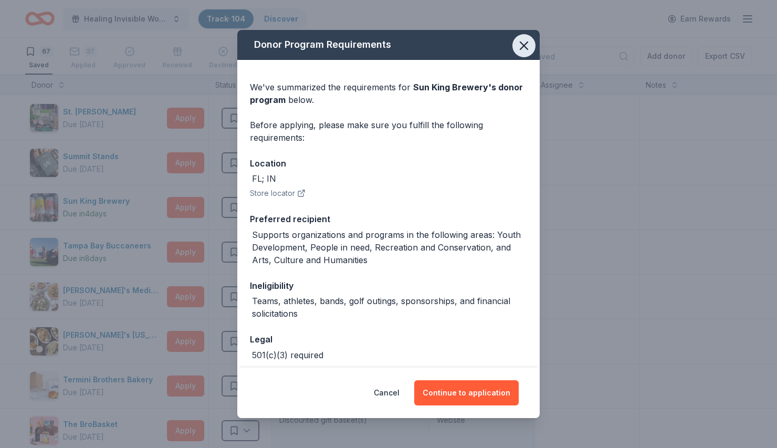
click at [524, 42] on icon "button" at bounding box center [524, 45] width 15 height 15
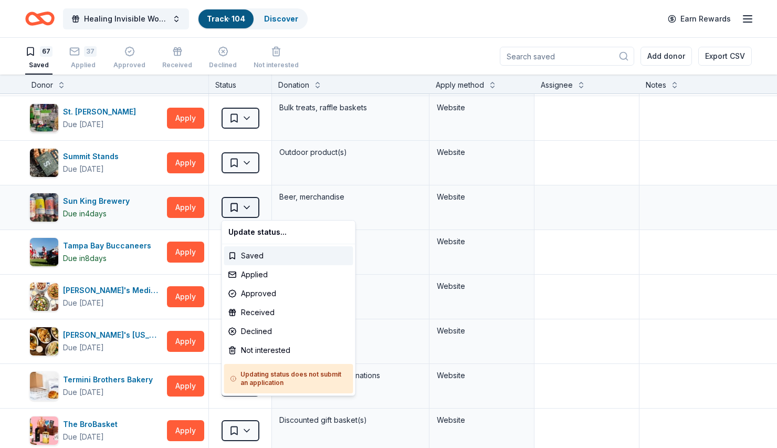
click at [254, 202] on html "Healing Invisible Wounds Golf Tournament Track · 104 Discover Earn Rewards 67 S…" at bounding box center [388, 224] width 777 height 448
click at [265, 353] on div "Not interested" at bounding box center [288, 350] width 129 height 19
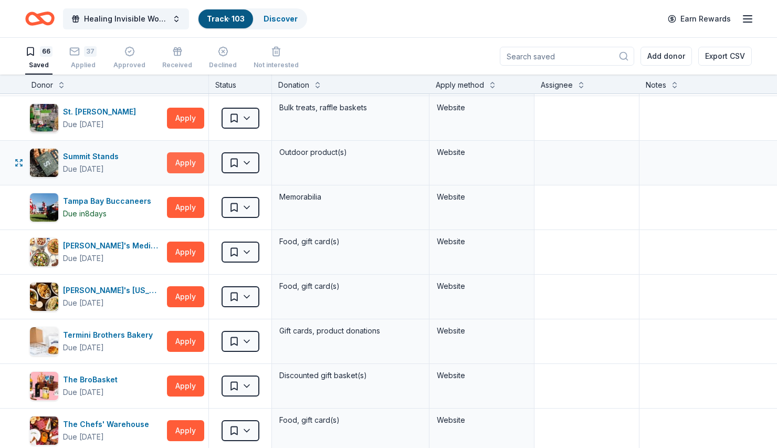
click at [182, 162] on button "Apply" at bounding box center [185, 162] width 37 height 21
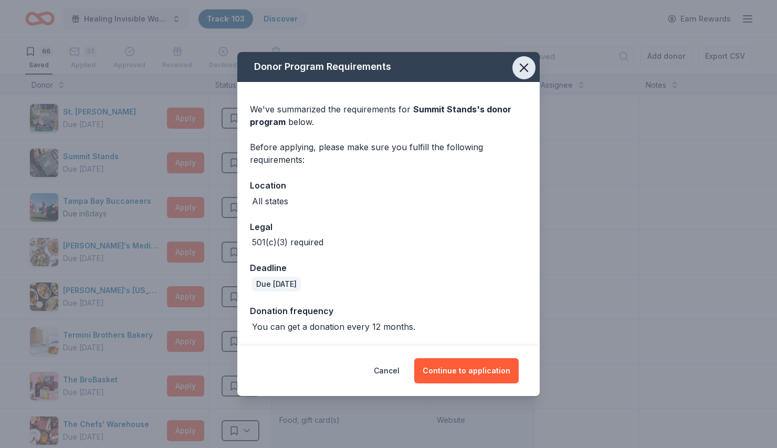
click at [524, 69] on icon "button" at bounding box center [524, 67] width 15 height 15
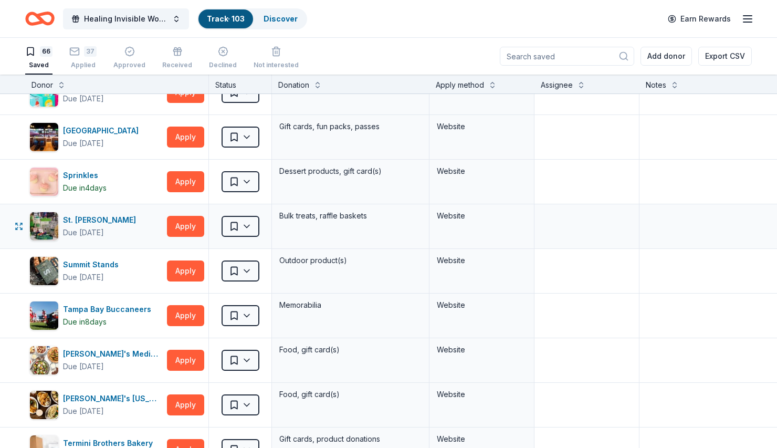
scroll to position [2134, 0]
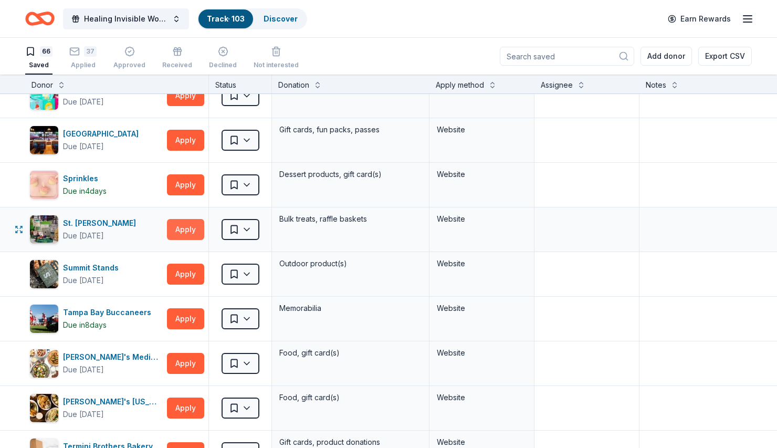
click at [188, 226] on button "Apply" at bounding box center [185, 229] width 37 height 21
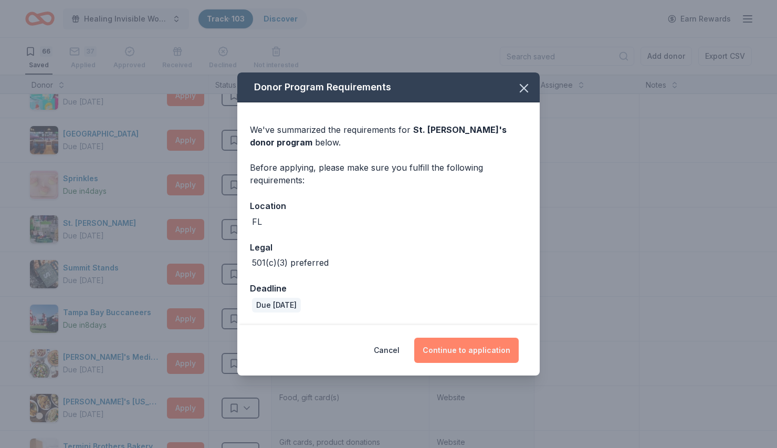
click at [461, 344] on button "Continue to application" at bounding box center [466, 350] width 104 height 25
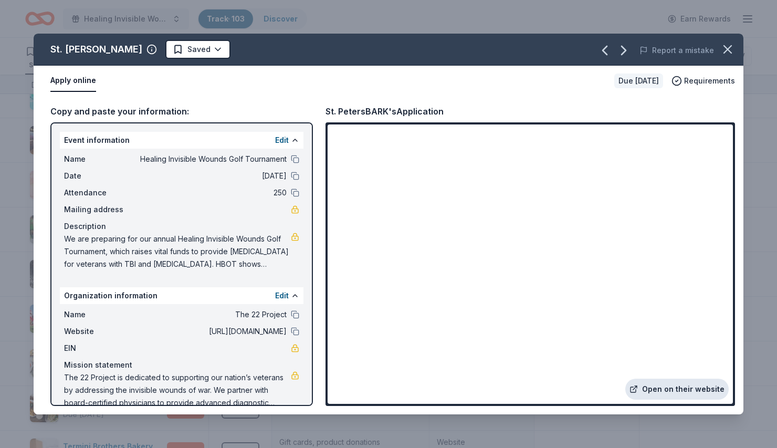
click at [681, 390] on link "Open on their website" at bounding box center [676, 388] width 103 height 21
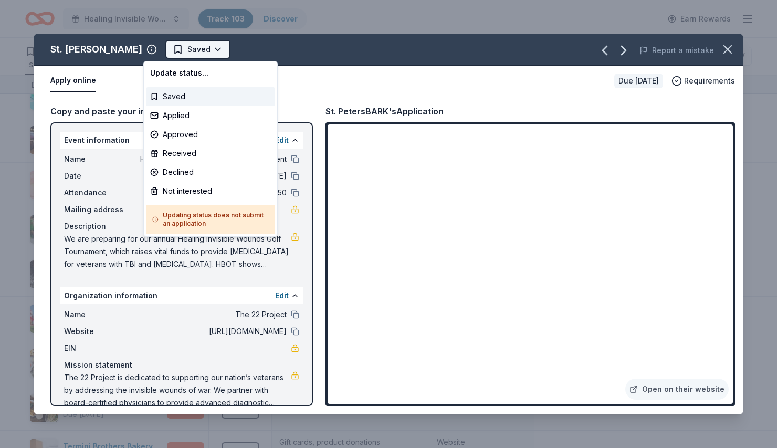
click at [196, 48] on html "Healing Invisible Wounds Golf Tournament Track · 103 Discover Earn Rewards 66 S…" at bounding box center [388, 224] width 777 height 448
click at [182, 111] on div "Applied" at bounding box center [210, 115] width 129 height 19
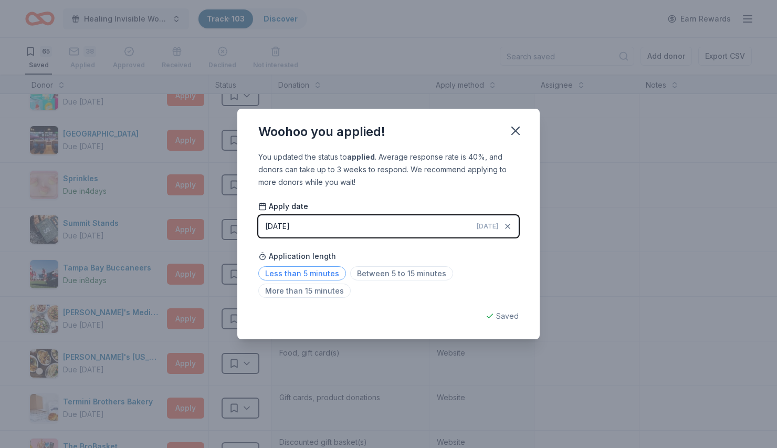
click at [316, 276] on span "Less than 5 minutes" at bounding box center [302, 273] width 88 height 14
click at [517, 130] on icon "button" at bounding box center [515, 130] width 7 height 7
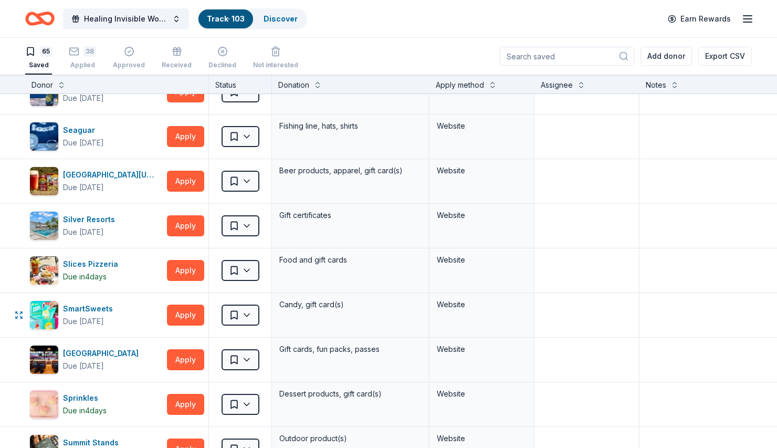
scroll to position [1914, 0]
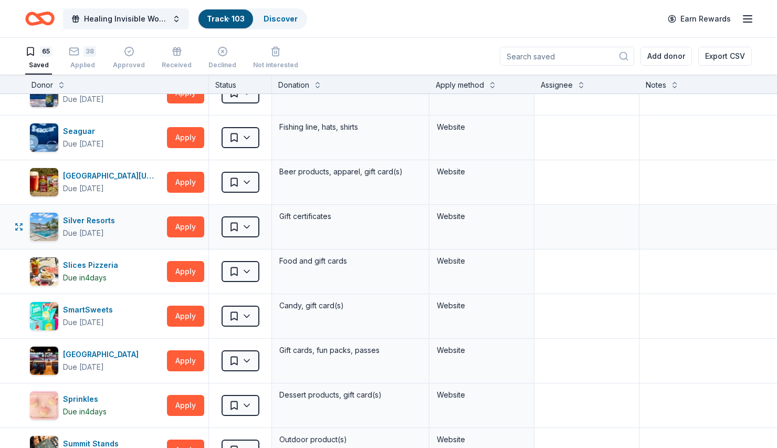
click at [183, 215] on div "Silver Resorts Due [DATE] Apply" at bounding box center [116, 227] width 183 height 44
click at [183, 226] on button "Apply" at bounding box center [185, 226] width 37 height 21
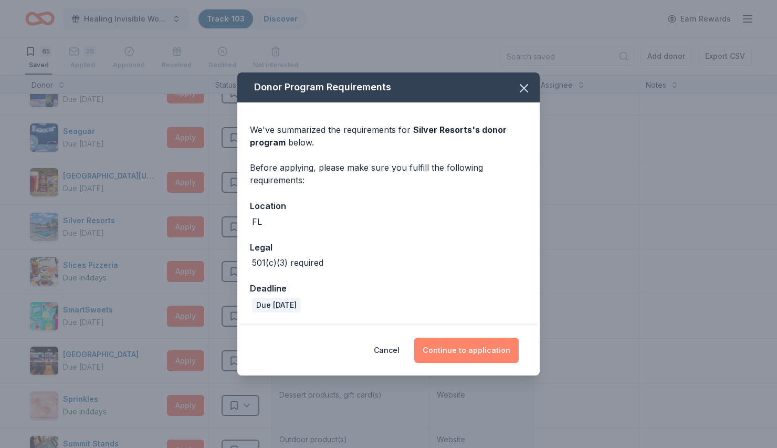
click at [468, 355] on button "Continue to application" at bounding box center [466, 350] width 104 height 25
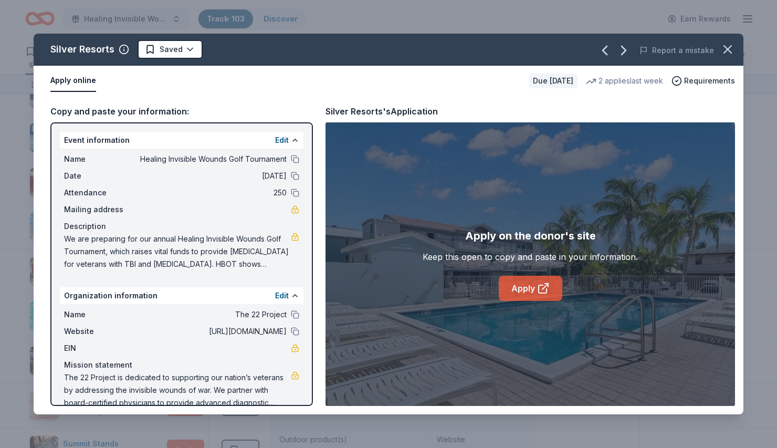
click at [527, 290] on link "Apply" at bounding box center [531, 288] width 64 height 25
click at [178, 45] on html "Healing Invisible Wounds Golf Tournament Track · 103 Discover Earn Rewards 65 S…" at bounding box center [388, 224] width 777 height 448
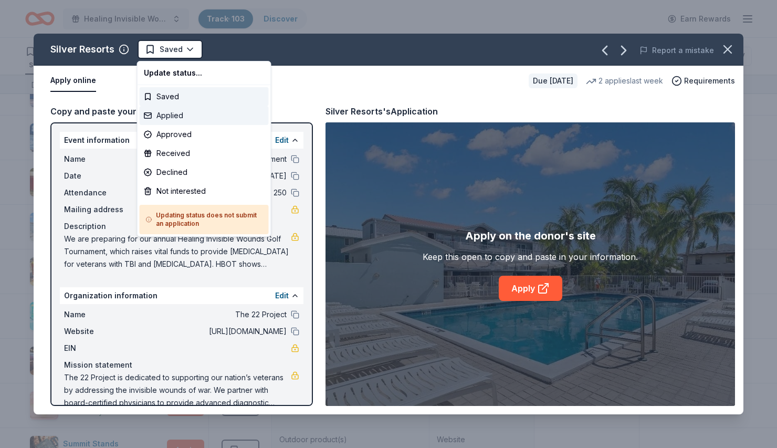
click at [165, 118] on div "Applied" at bounding box center [204, 115] width 129 height 19
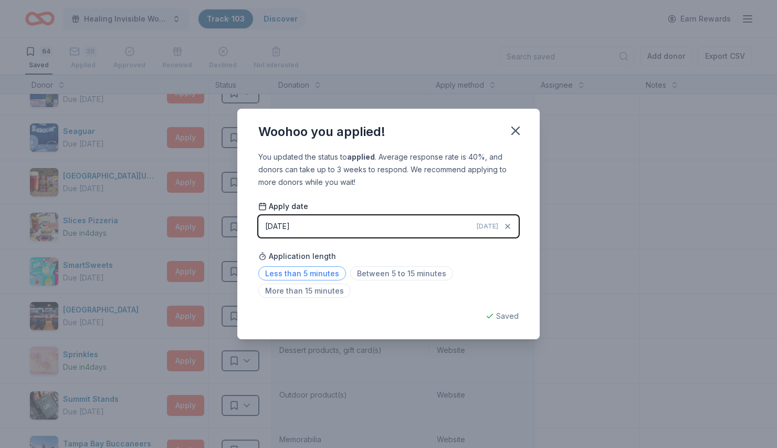
click at [321, 272] on span "Less than 5 minutes" at bounding box center [302, 273] width 88 height 14
click at [516, 132] on icon "button" at bounding box center [515, 130] width 15 height 15
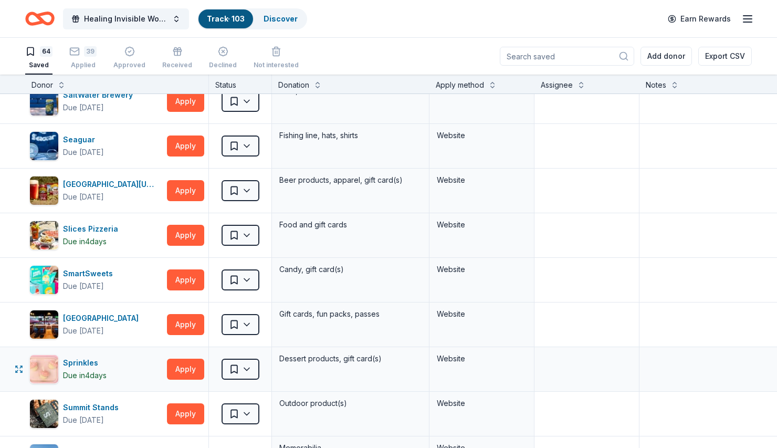
scroll to position [1905, 0]
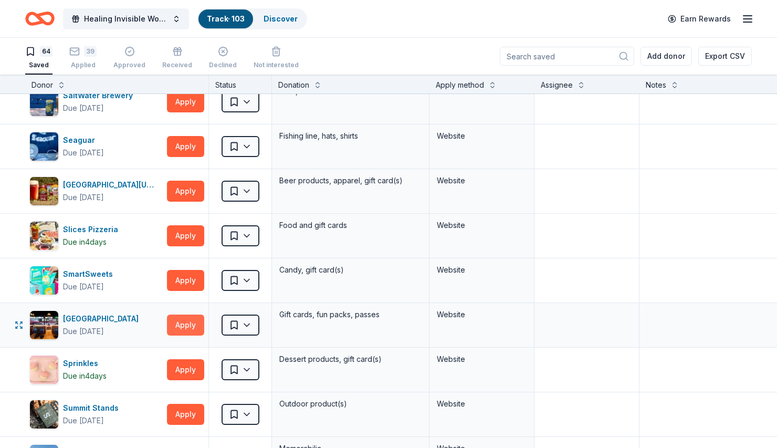
click at [180, 325] on button "Apply" at bounding box center [185, 324] width 37 height 21
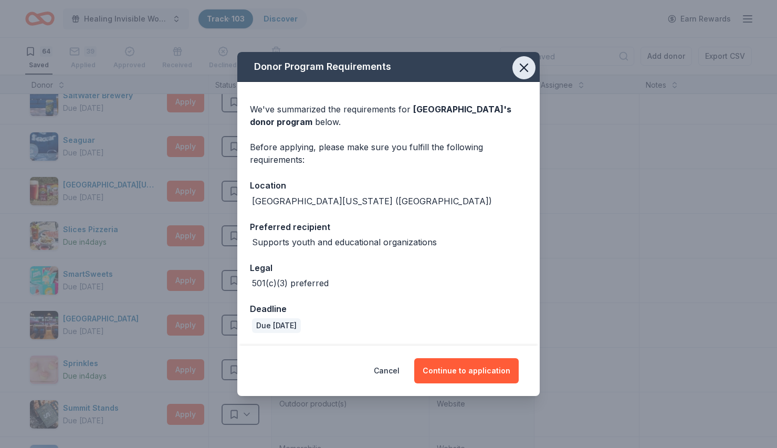
click at [527, 63] on icon "button" at bounding box center [524, 67] width 15 height 15
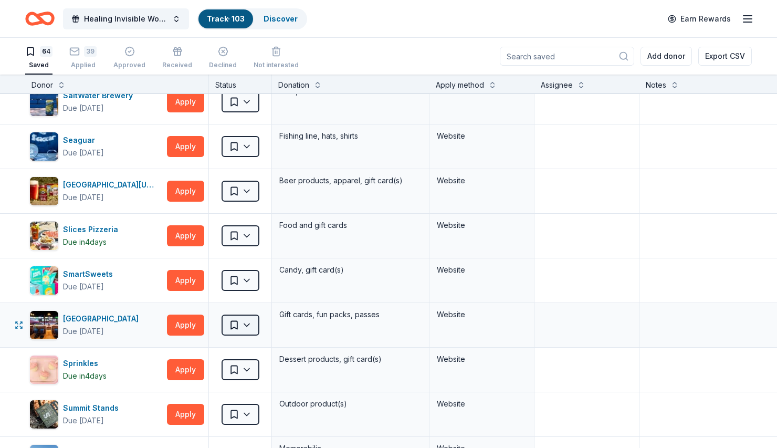
click at [245, 324] on html "Healing Invisible Wounds Golf Tournament Track · 103 Discover Earn Rewards 64 S…" at bounding box center [388, 224] width 777 height 448
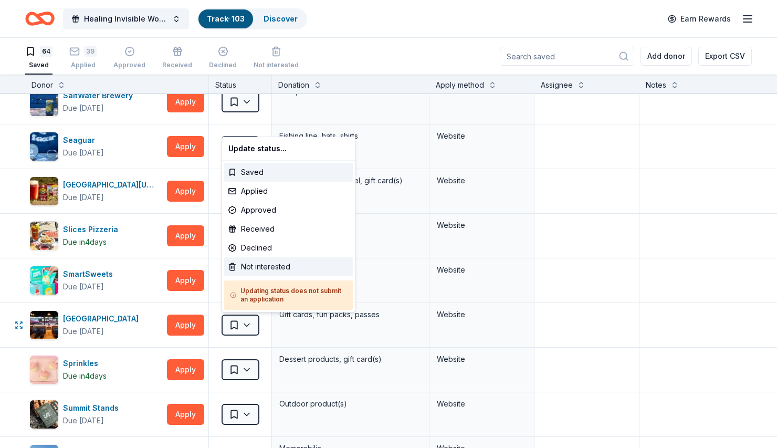
click at [260, 266] on div "Not interested" at bounding box center [288, 266] width 129 height 19
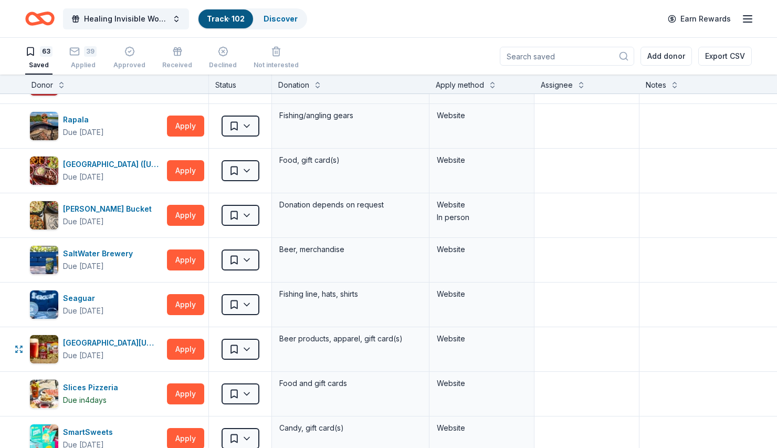
scroll to position [1745, 0]
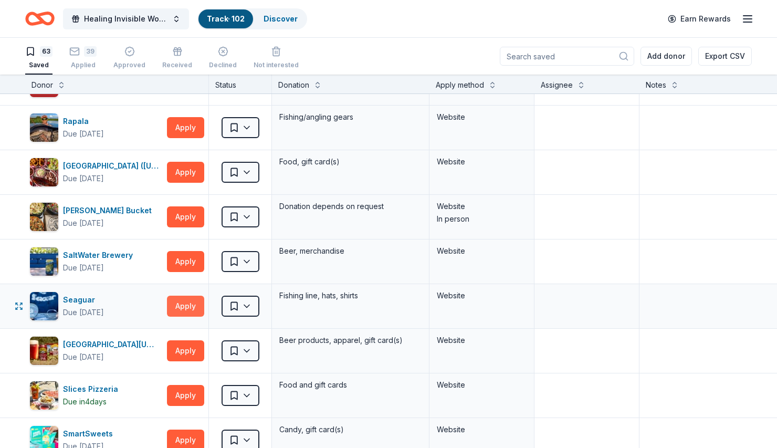
click at [191, 304] on button "Apply" at bounding box center [185, 306] width 37 height 21
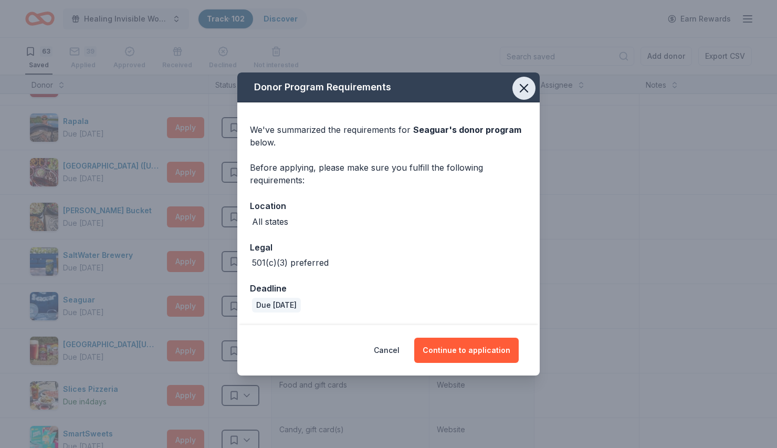
click at [525, 82] on icon "button" at bounding box center [524, 88] width 15 height 15
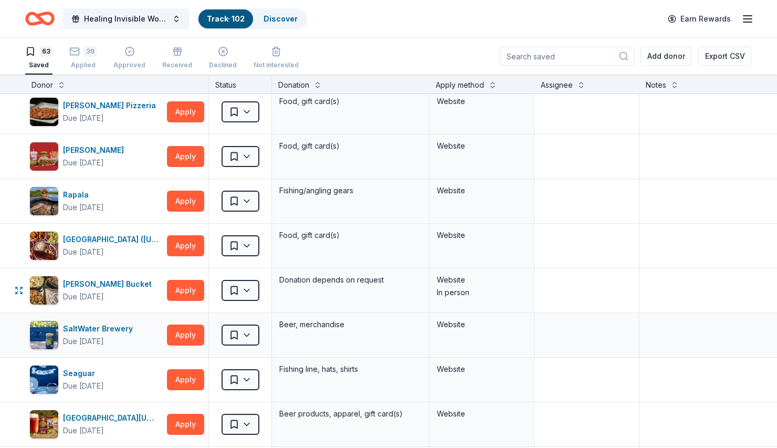
scroll to position [1669, 0]
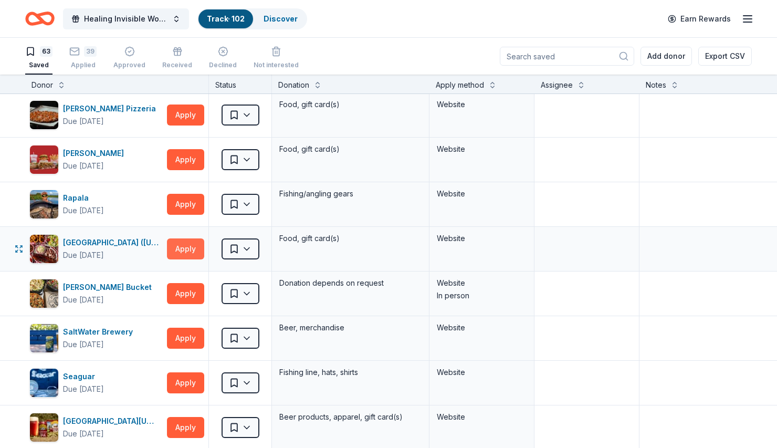
click at [188, 244] on button "Apply" at bounding box center [185, 248] width 37 height 21
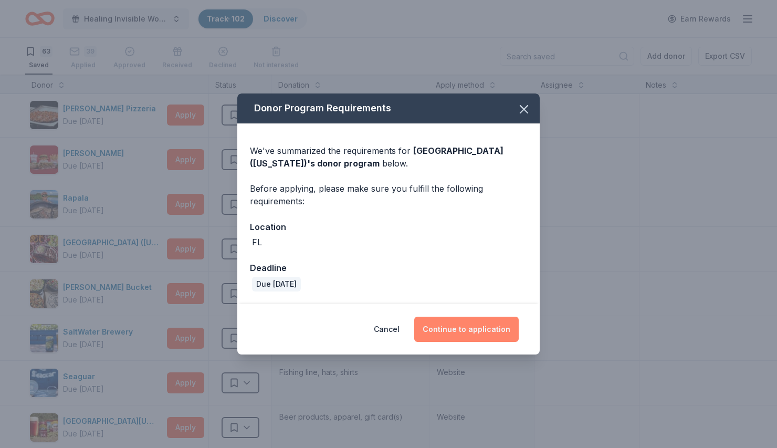
click at [492, 331] on button "Continue to application" at bounding box center [466, 329] width 104 height 25
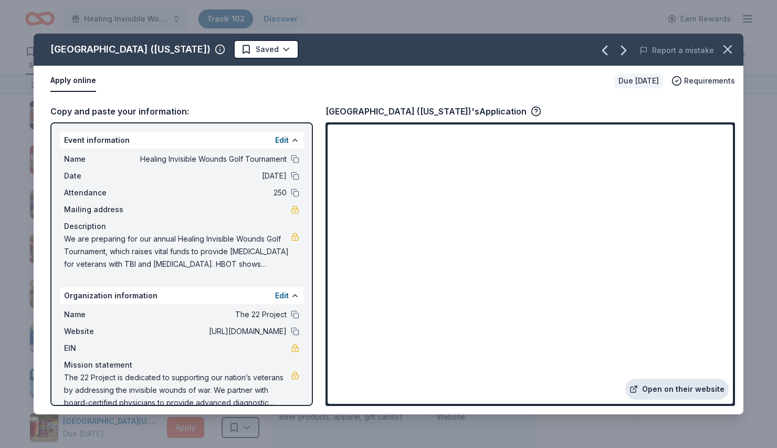
click at [683, 385] on link "Open on their website" at bounding box center [676, 388] width 103 height 21
click at [203, 50] on html "Healing Invisible Wounds Golf Tournament Track · 102 Discover Earn Rewards 63 S…" at bounding box center [388, 224] width 777 height 448
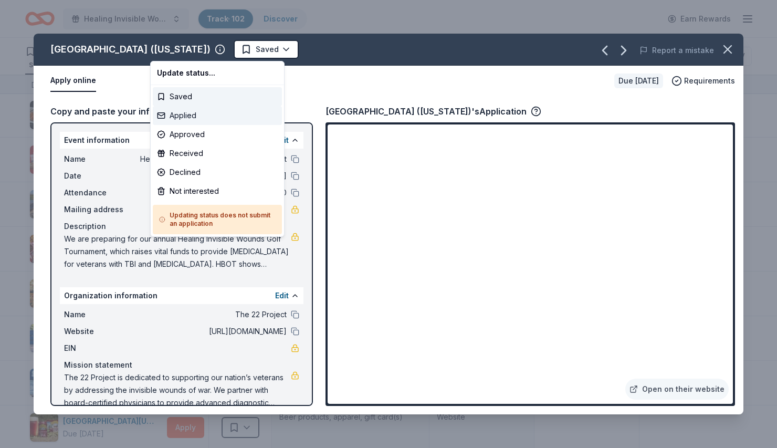
click at [187, 114] on div "Applied" at bounding box center [217, 115] width 129 height 19
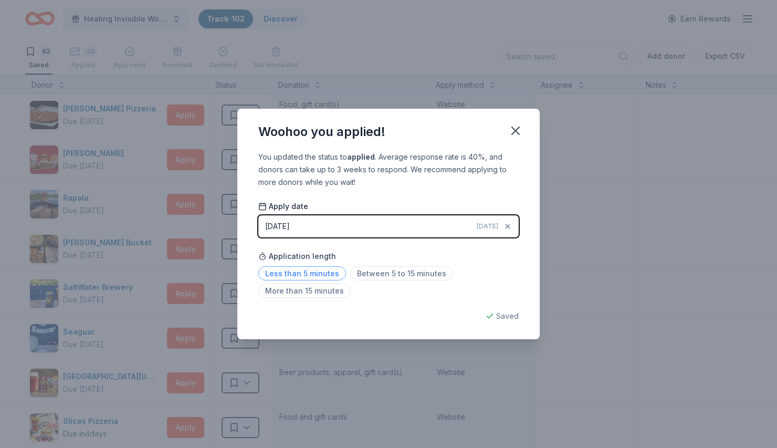
click at [320, 274] on span "Less than 5 minutes" at bounding box center [302, 273] width 88 height 14
click at [518, 130] on icon "button" at bounding box center [515, 130] width 15 height 15
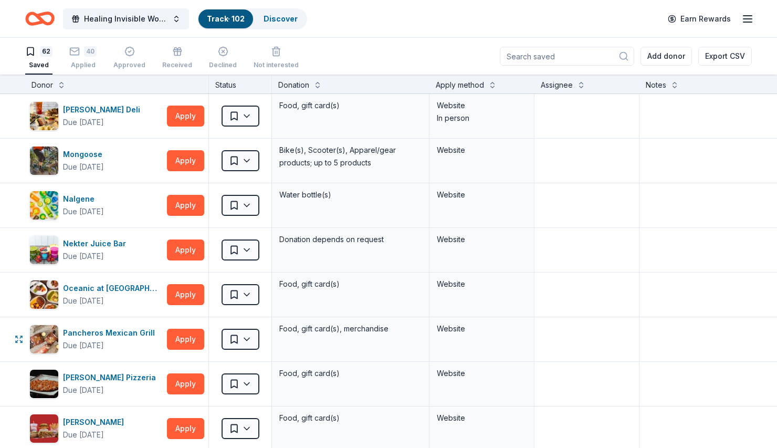
scroll to position [1397, 0]
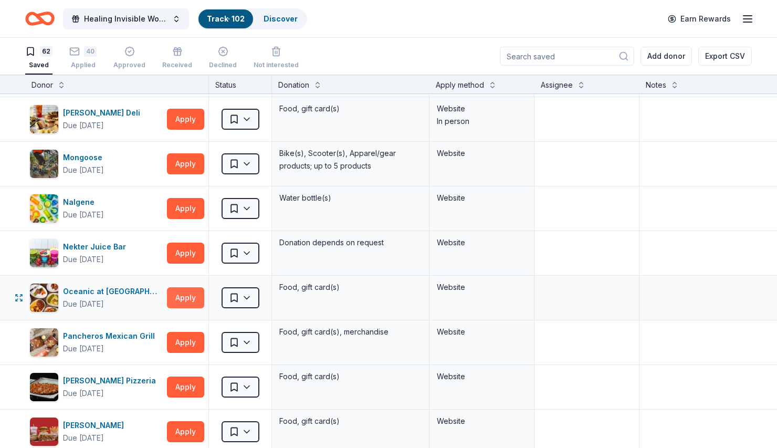
click at [183, 296] on button "Apply" at bounding box center [185, 297] width 37 height 21
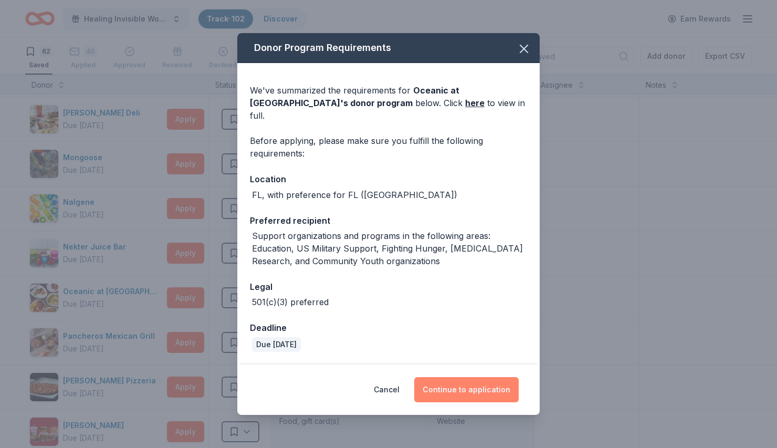
click at [469, 382] on button "Continue to application" at bounding box center [466, 389] width 104 height 25
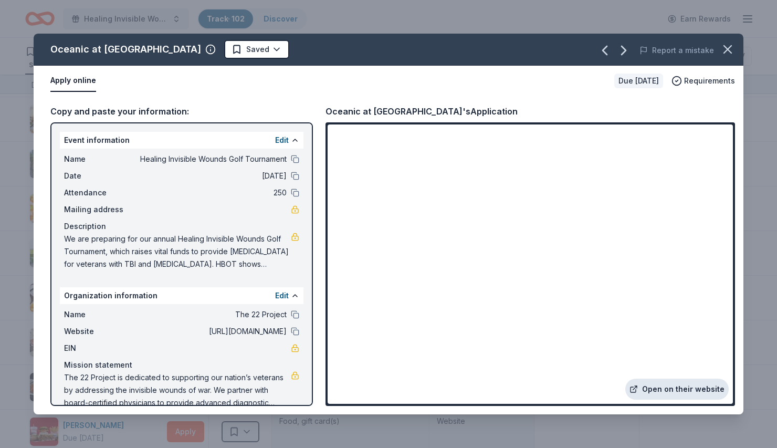
click at [660, 391] on link "Open on their website" at bounding box center [676, 388] width 103 height 21
drag, startPoint x: 325, startPoint y: 108, endPoint x: 232, endPoint y: 64, distance: 103.3
click at [246, 64] on div "Oceanic at [GEOGRAPHIC_DATA] Saved Report a mistake Apply online Due [DATE] Req…" at bounding box center [389, 224] width 710 height 381
drag, startPoint x: 49, startPoint y: 50, endPoint x: 168, endPoint y: 48, distance: 119.2
click at [168, 48] on div "Oceanic at [GEOGRAPHIC_DATA] Saved" at bounding box center [247, 49] width 426 height 19
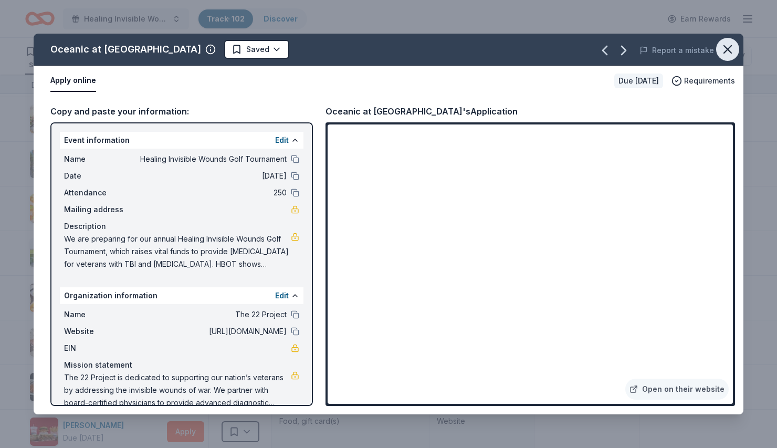
click at [730, 49] on icon "button" at bounding box center [727, 49] width 15 height 15
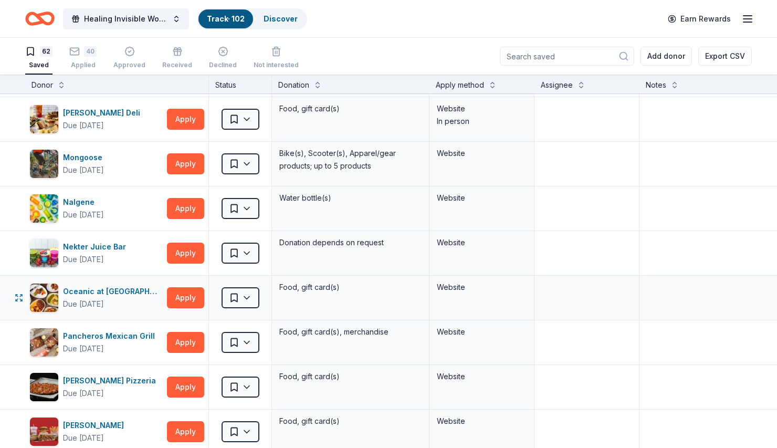
drag, startPoint x: 65, startPoint y: 290, endPoint x: 144, endPoint y: 281, distance: 79.3
click at [144, 281] on div "Oceanic at [GEOGRAPHIC_DATA] Due [DATE] Apply" at bounding box center [116, 298] width 183 height 44
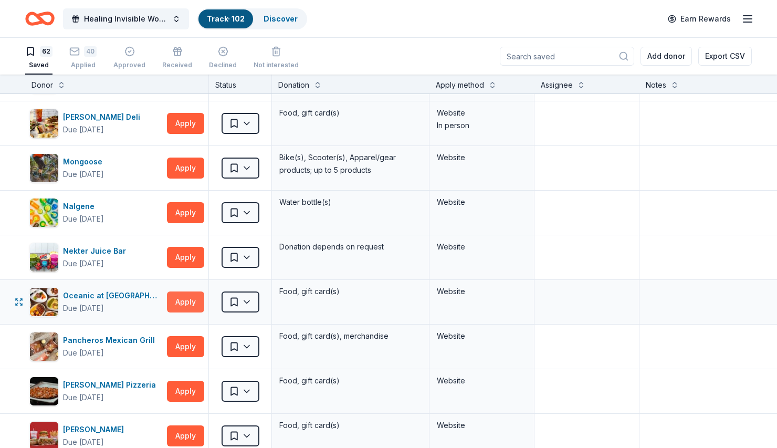
click at [182, 302] on button "Apply" at bounding box center [185, 301] width 37 height 21
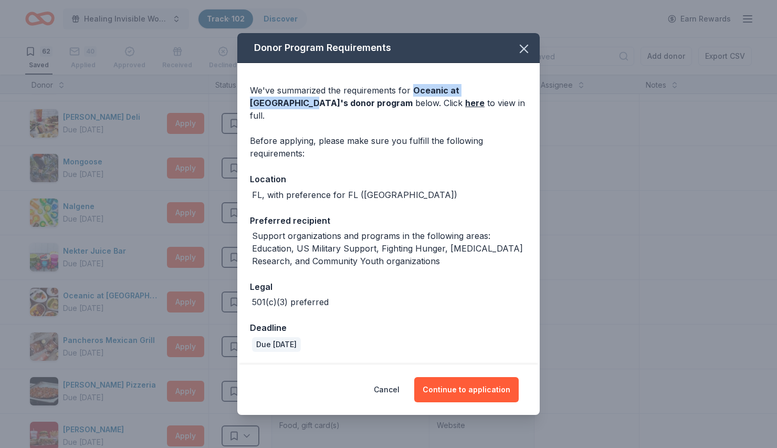
drag, startPoint x: 412, startPoint y: 97, endPoint x: 276, endPoint y: 110, distance: 136.6
click at [276, 108] on span "Oceanic at [GEOGRAPHIC_DATA] 's donor program" at bounding box center [354, 96] width 209 height 23
copy span "Oceanic at [GEOGRAPHIC_DATA]"
click at [393, 381] on button "Cancel" at bounding box center [387, 389] width 26 height 25
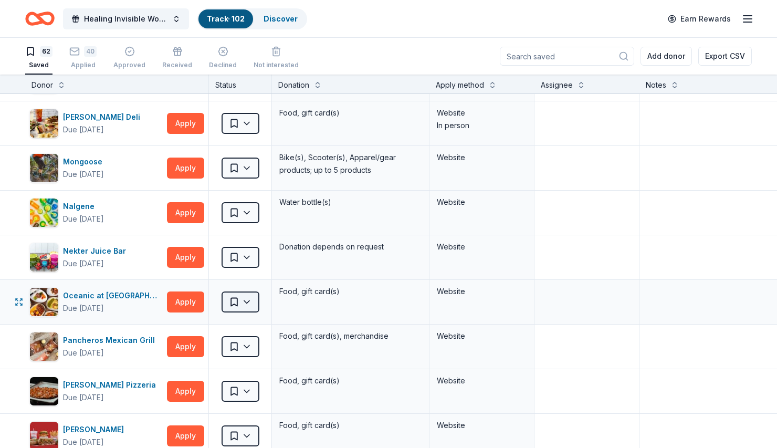
click at [227, 295] on html "Healing Invisible Wounds Golf Tournament Track · 102 Discover Earn Rewards 62 S…" at bounding box center [388, 224] width 777 height 448
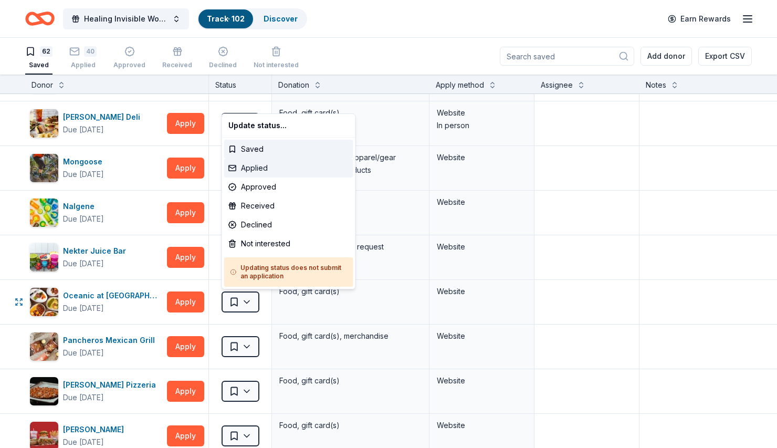
click at [260, 161] on div "Applied" at bounding box center [288, 168] width 129 height 19
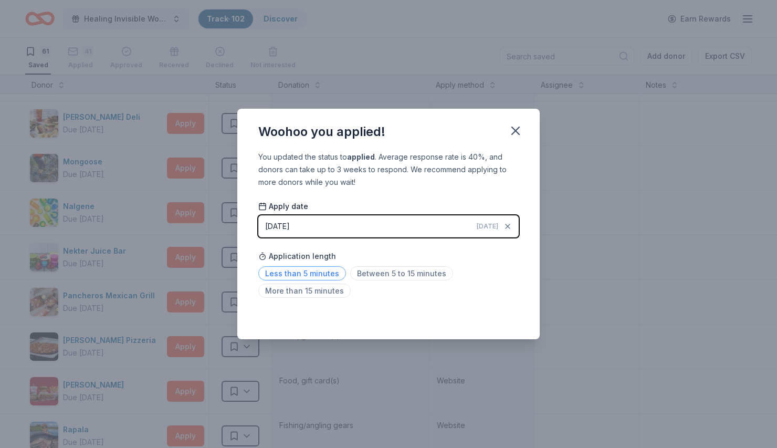
click at [314, 270] on span "Less than 5 minutes" at bounding box center [302, 273] width 88 height 14
click at [513, 132] on icon "button" at bounding box center [515, 130] width 15 height 15
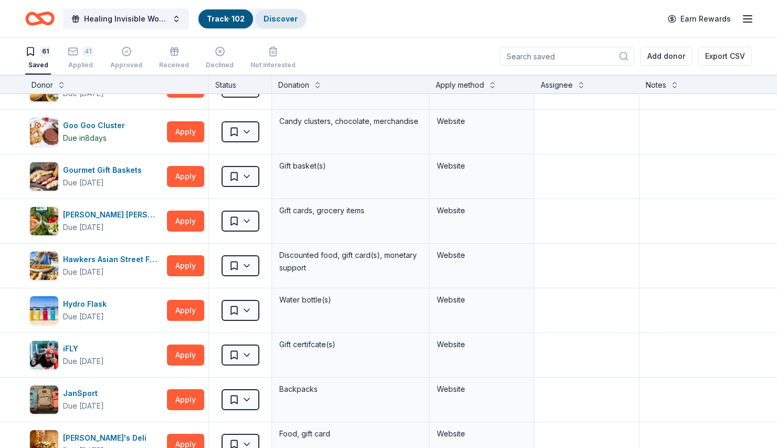
scroll to position [704, 0]
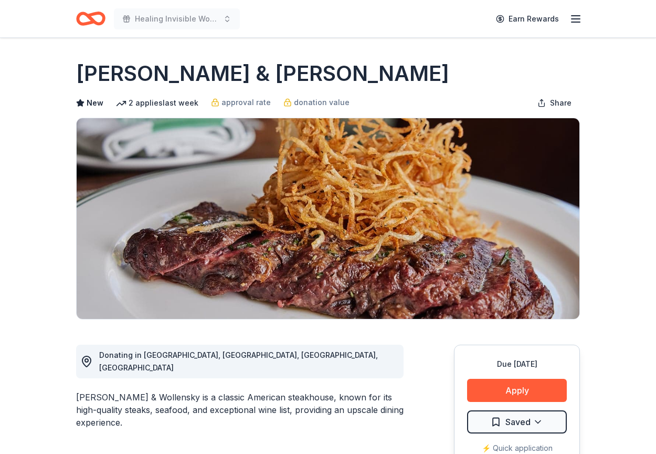
click at [523, 384] on button "Apply" at bounding box center [517, 389] width 100 height 23
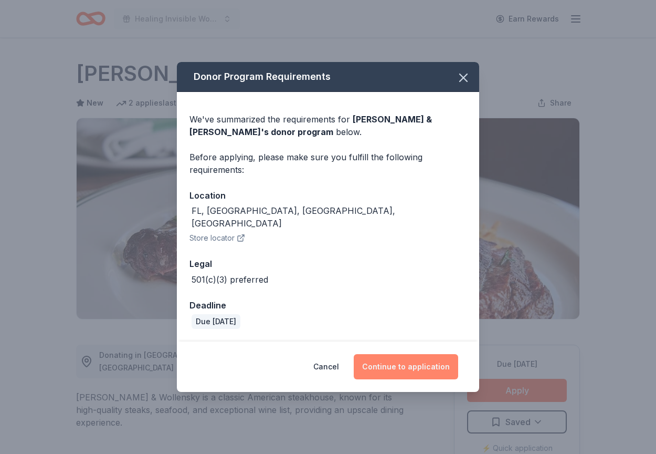
click at [412, 363] on button "Continue to application" at bounding box center [406, 366] width 104 height 25
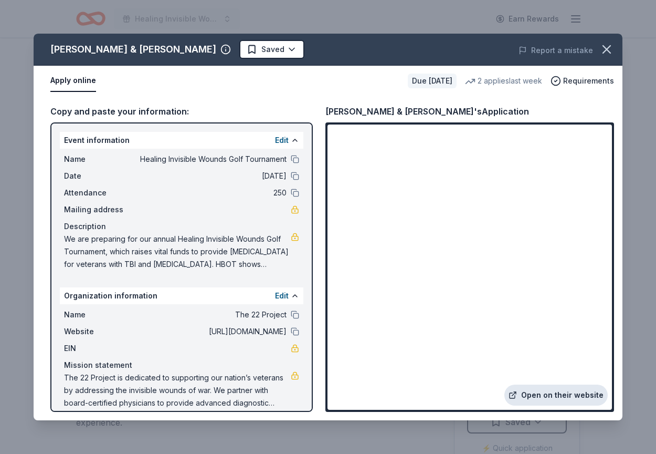
click at [537, 394] on link "Open on their website" at bounding box center [555, 394] width 103 height 21
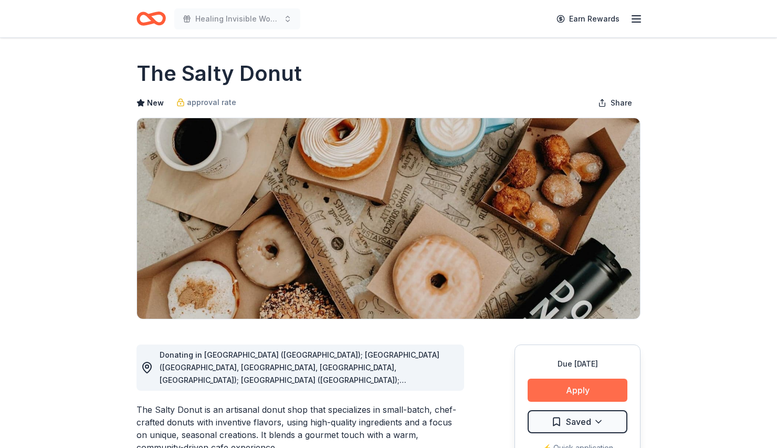
click at [558, 392] on button "Apply" at bounding box center [578, 389] width 100 height 23
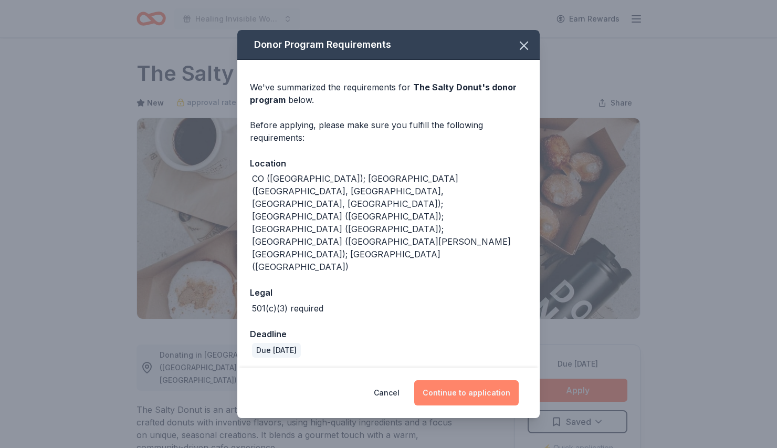
click at [471, 380] on button "Continue to application" at bounding box center [466, 392] width 104 height 25
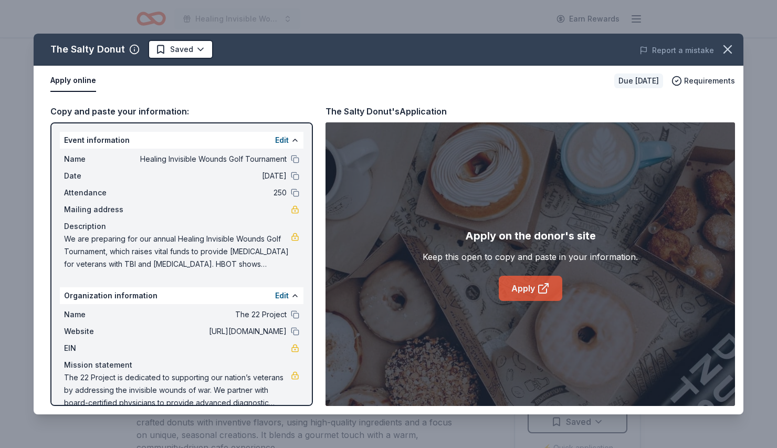
click at [525, 286] on link "Apply" at bounding box center [531, 288] width 64 height 25
